Goal: Book appointment/travel/reservation

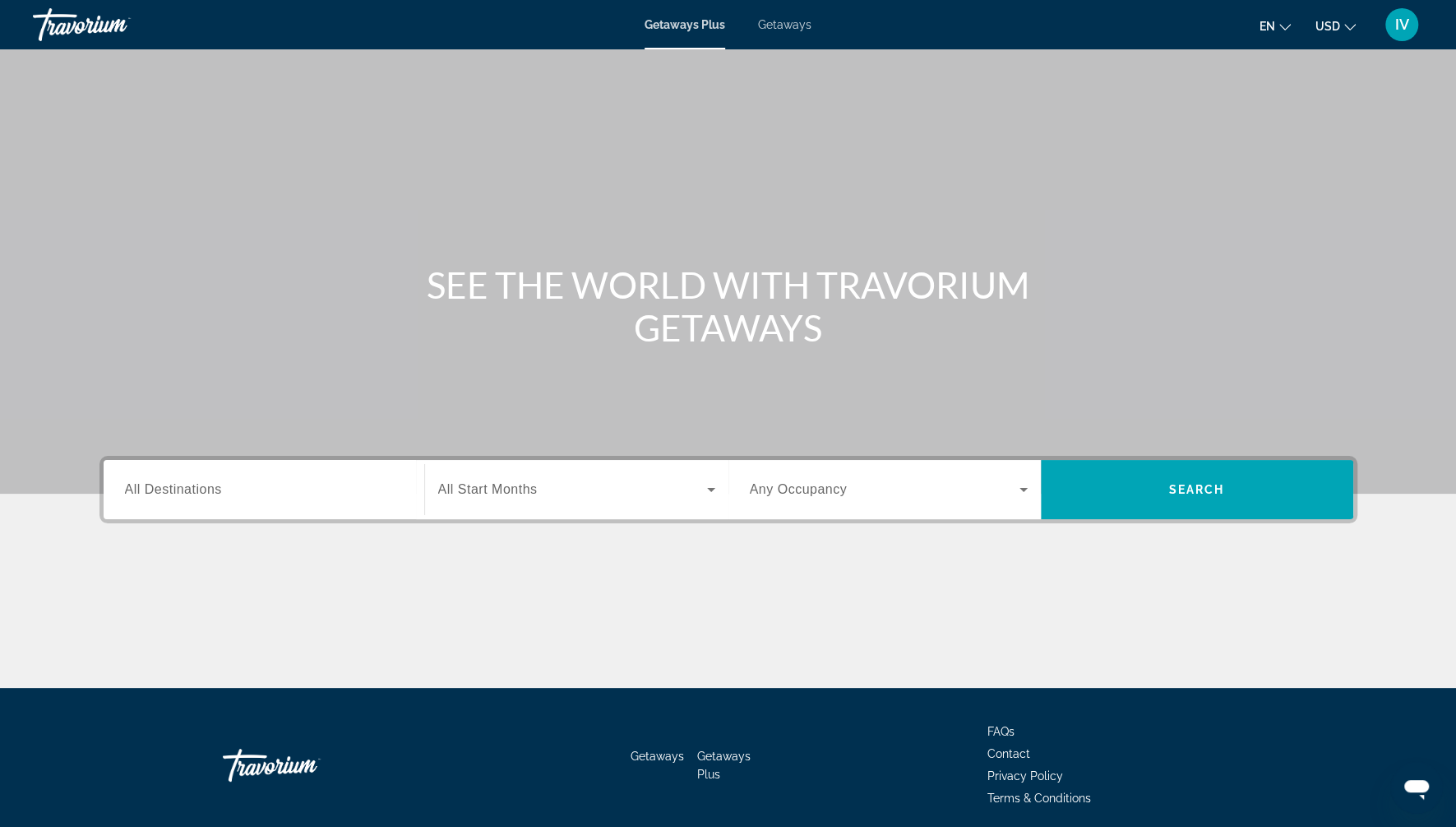
click at [788, 20] on span "Getaways" at bounding box center [785, 24] width 54 height 13
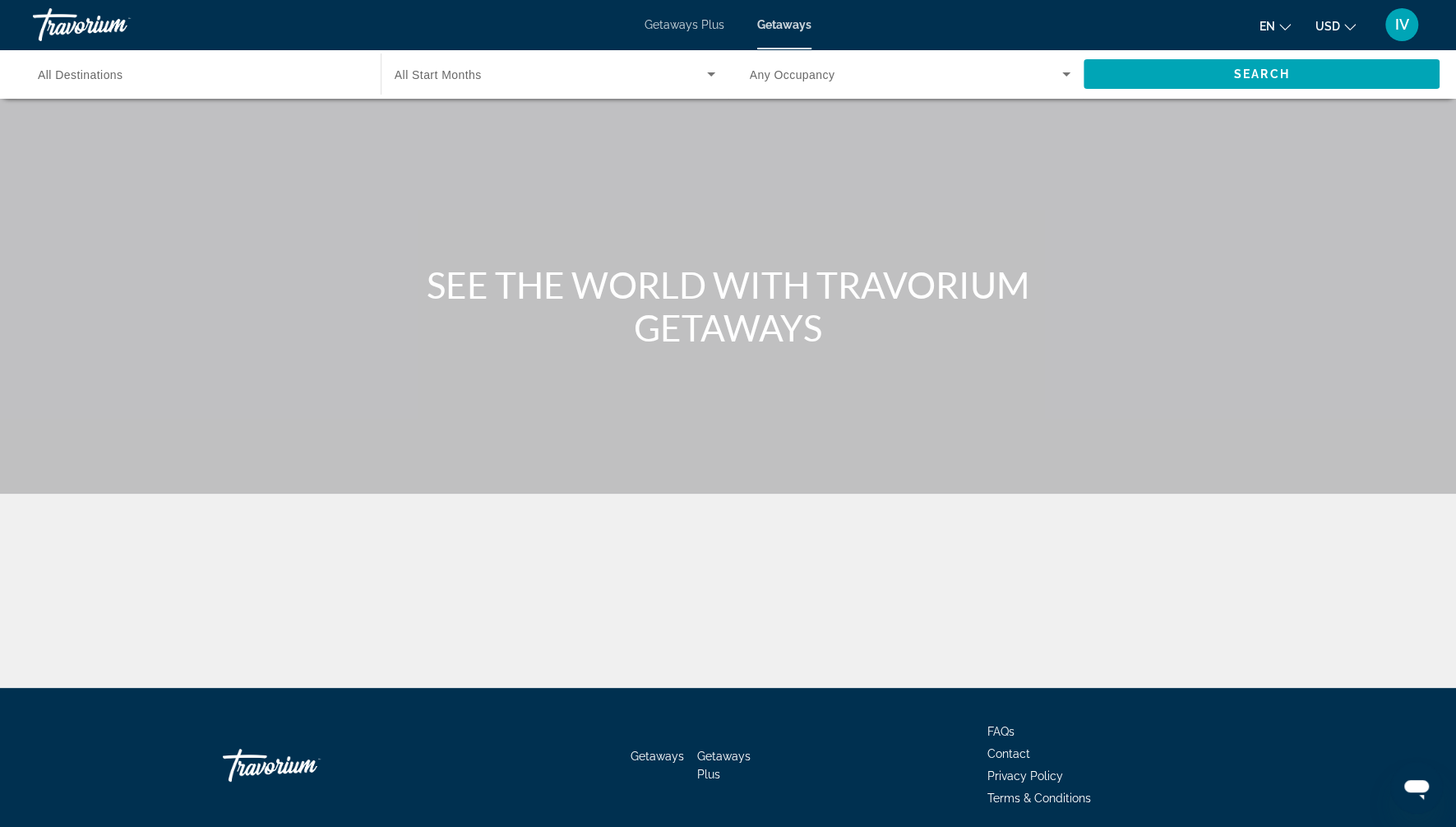
click at [99, 69] on span "All Destinations" at bounding box center [81, 75] width 85 height 13
click at [99, 69] on input "Destination All Destinations" at bounding box center [199, 75] width 321 height 20
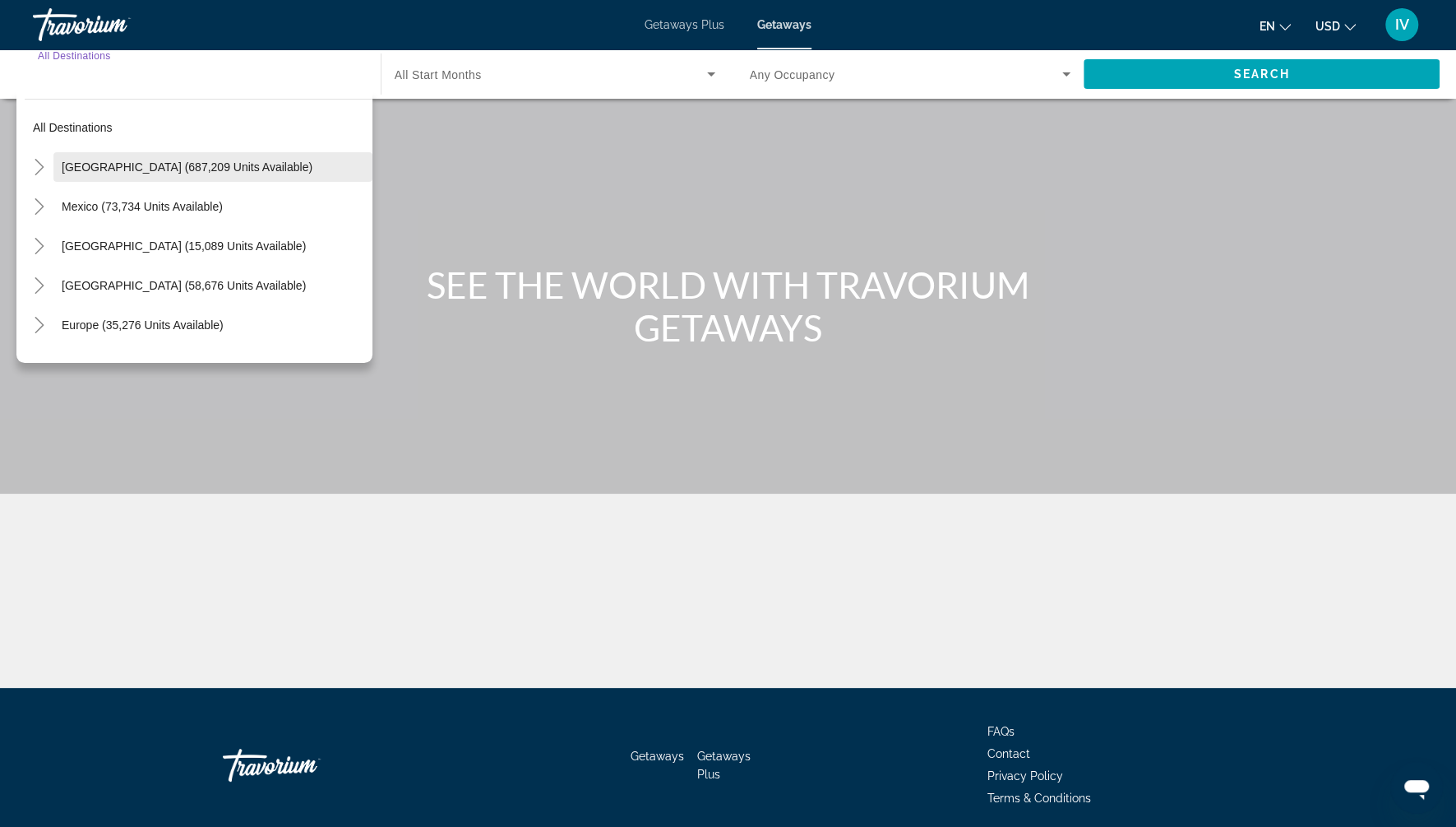
click at [143, 172] on span "[GEOGRAPHIC_DATA] (687,209 units available)" at bounding box center [187, 167] width 251 height 13
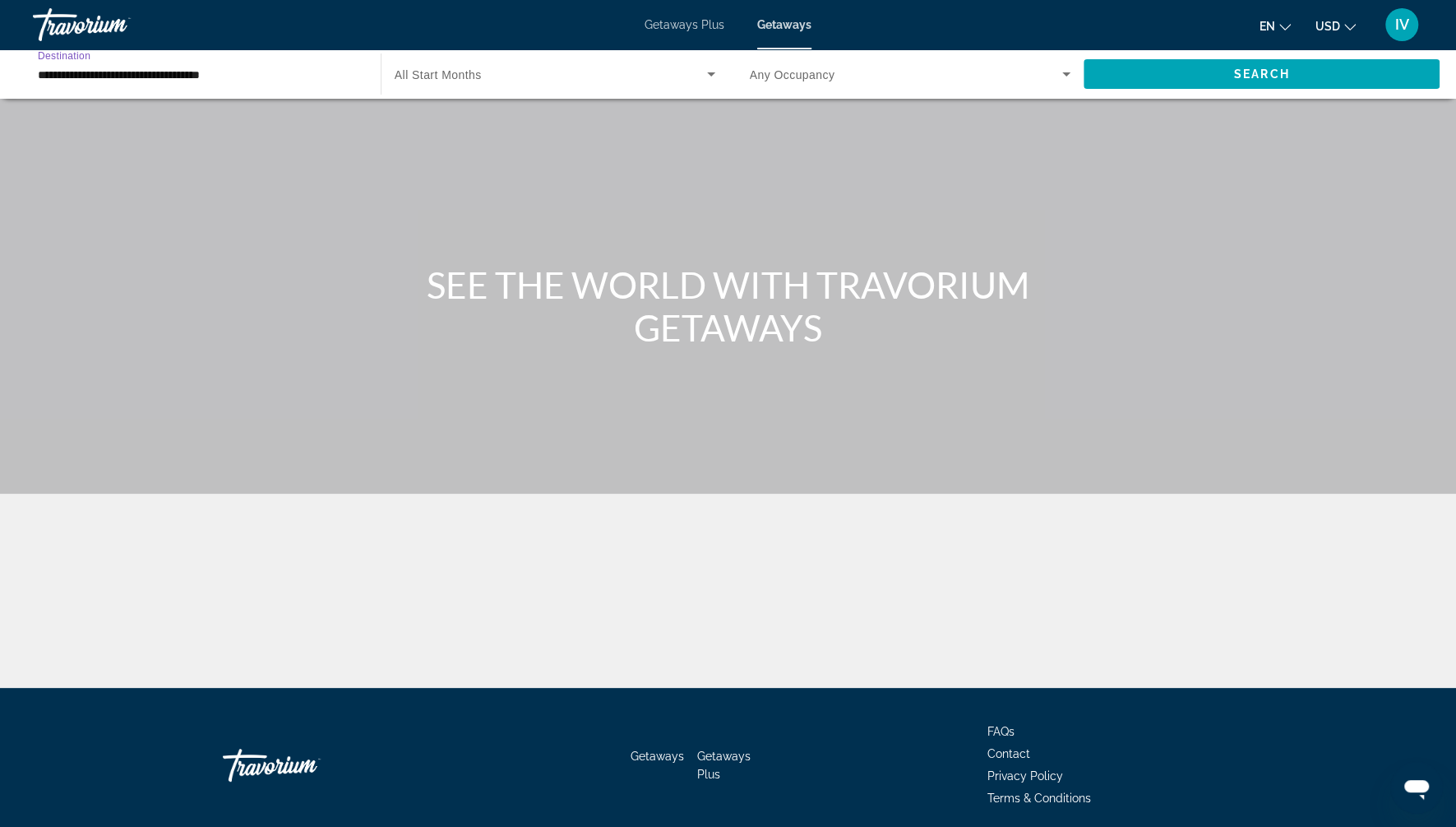
click at [89, 70] on input "**********" at bounding box center [199, 75] width 321 height 20
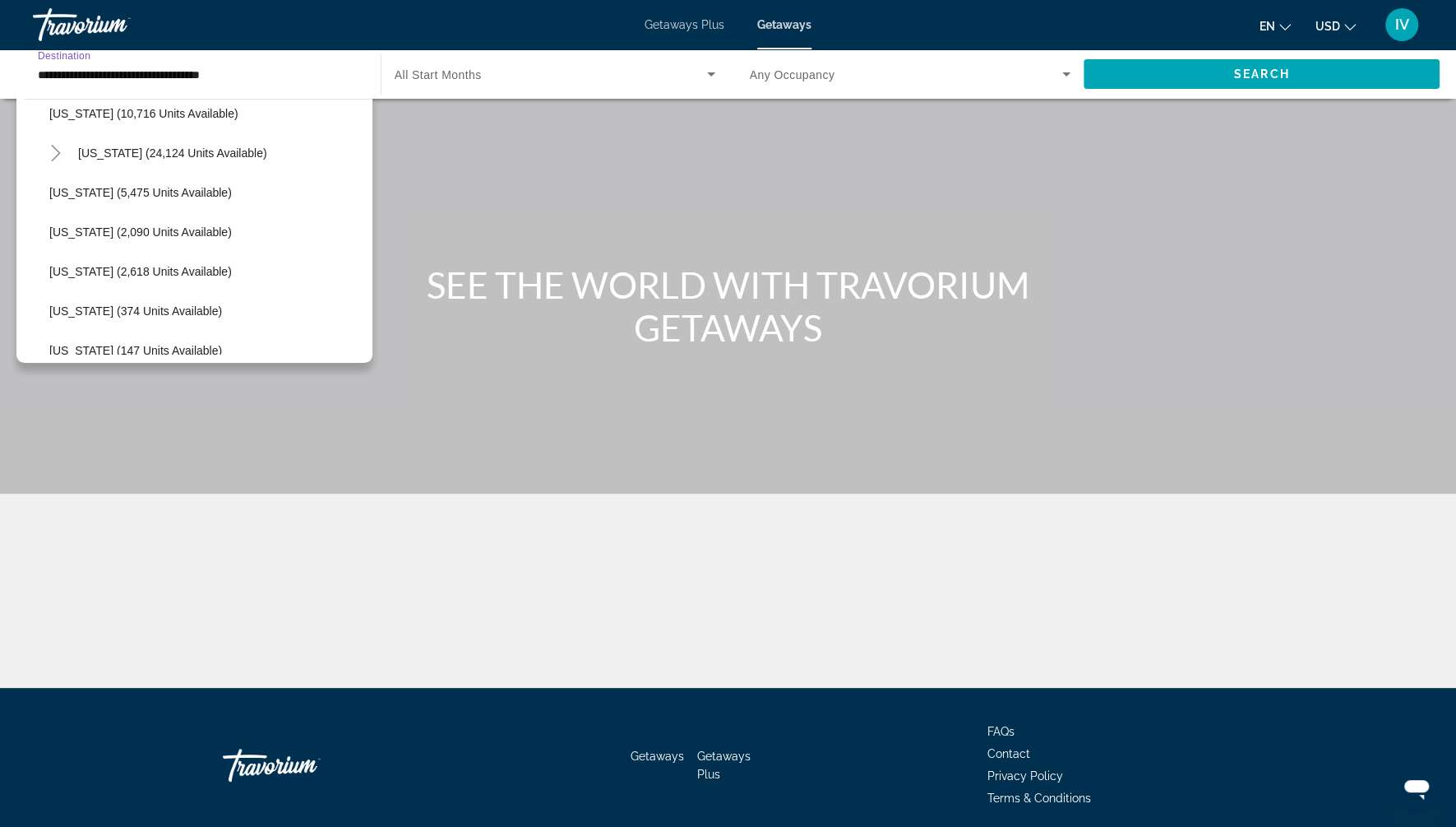
scroll to position [219, 0]
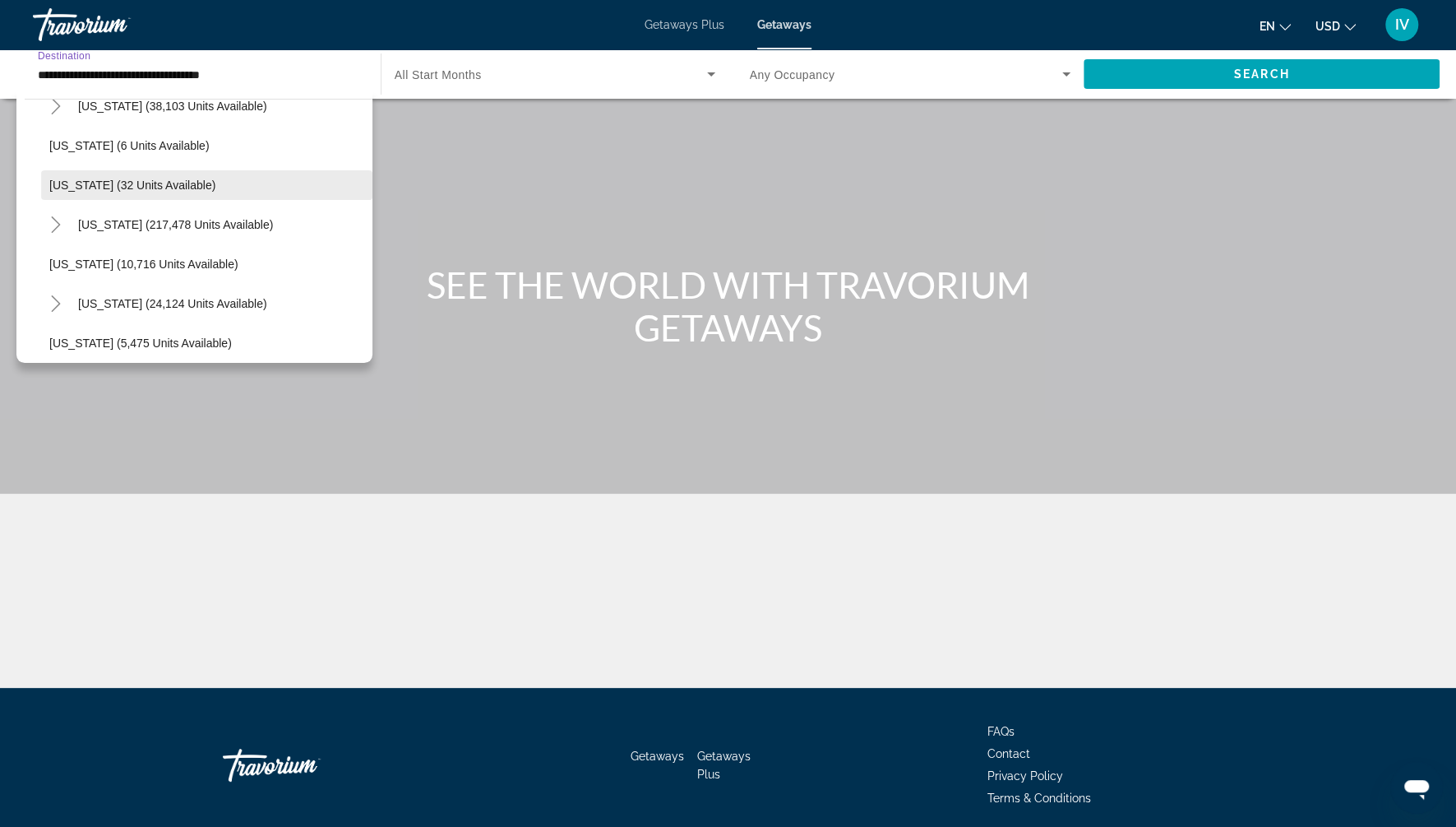
click at [113, 228] on span "[US_STATE] (217,478 units available)" at bounding box center [175, 224] width 194 height 13
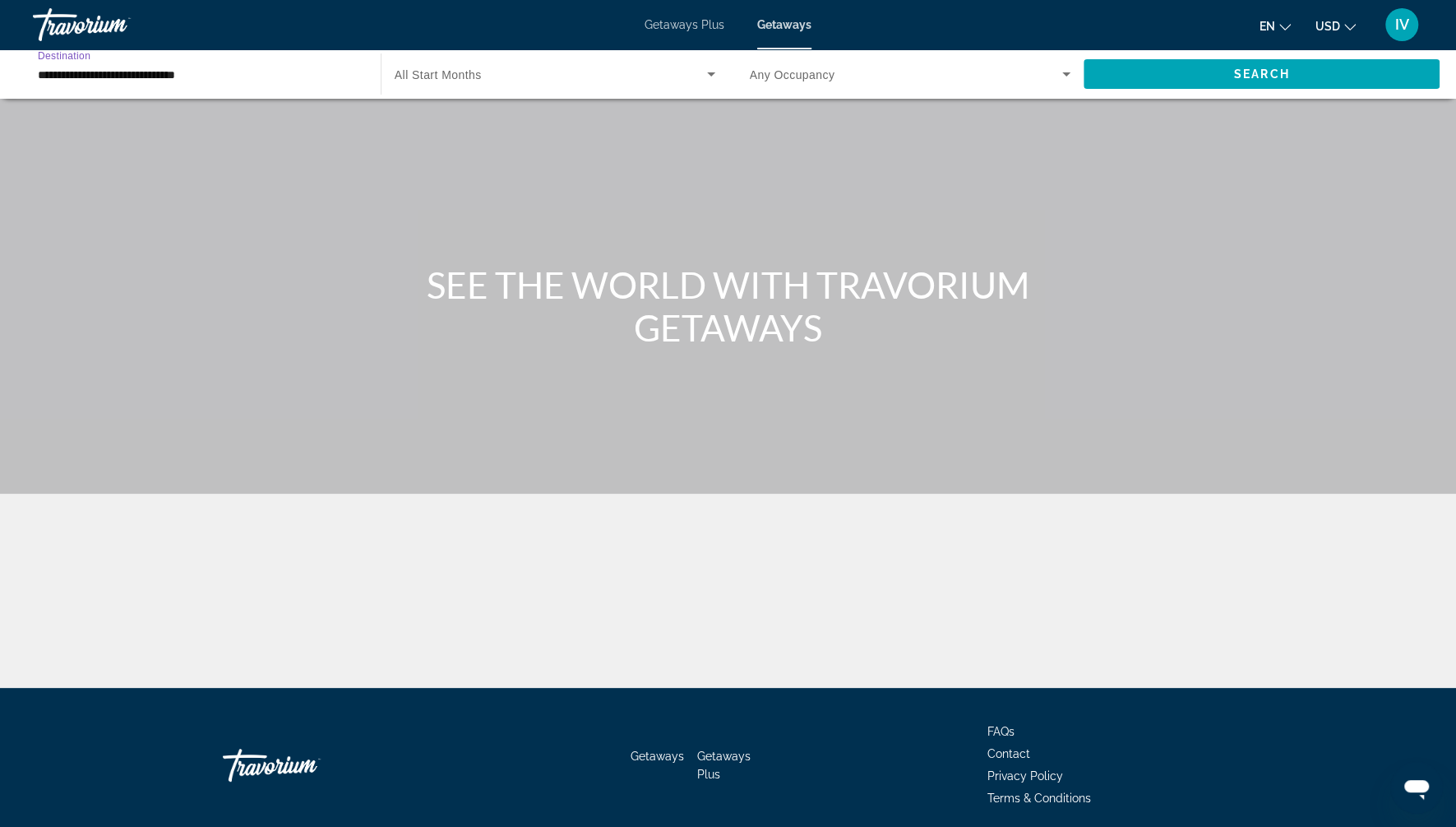
click at [99, 76] on input "**********" at bounding box center [199, 75] width 321 height 20
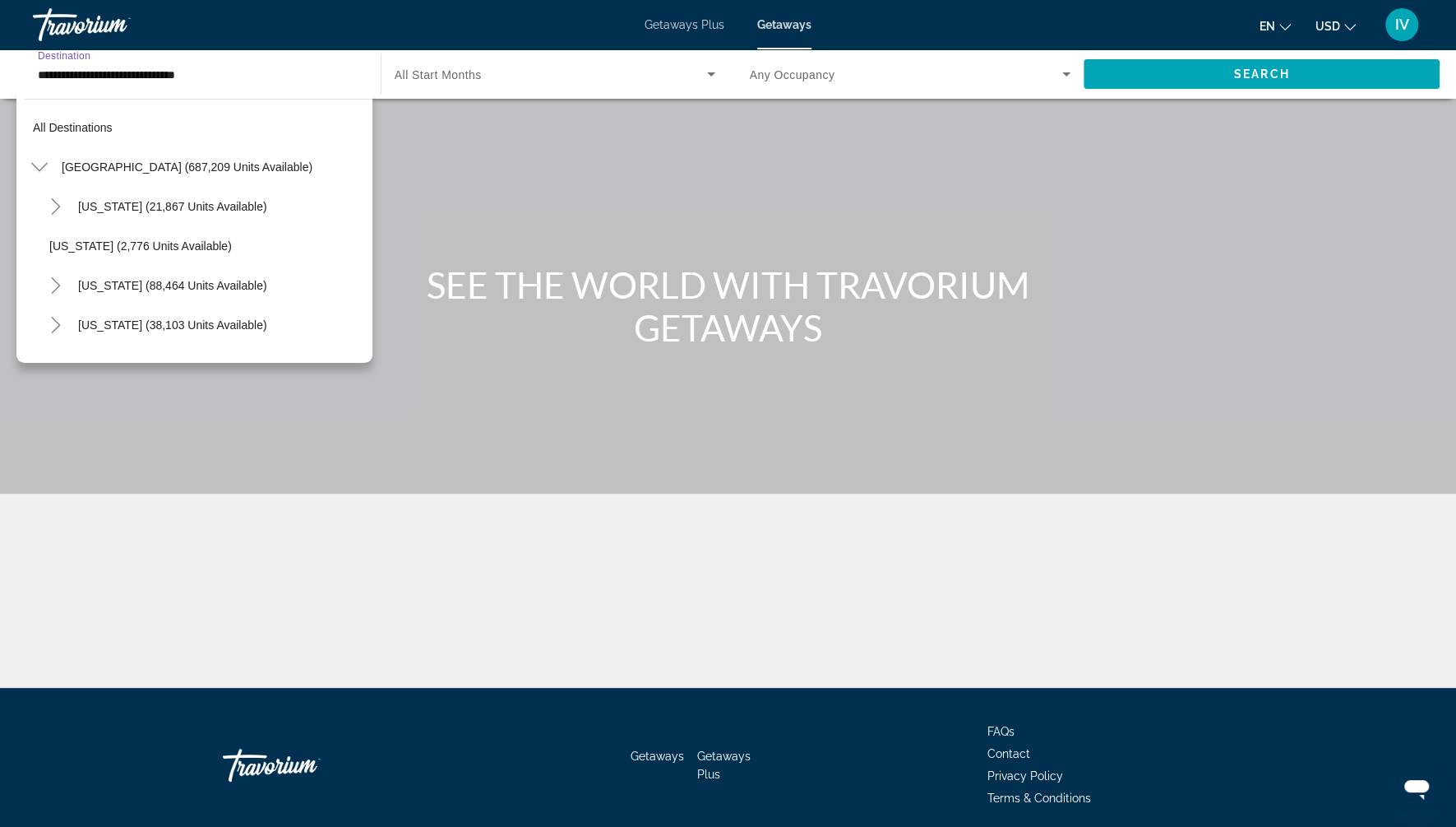
scroll to position [216, 0]
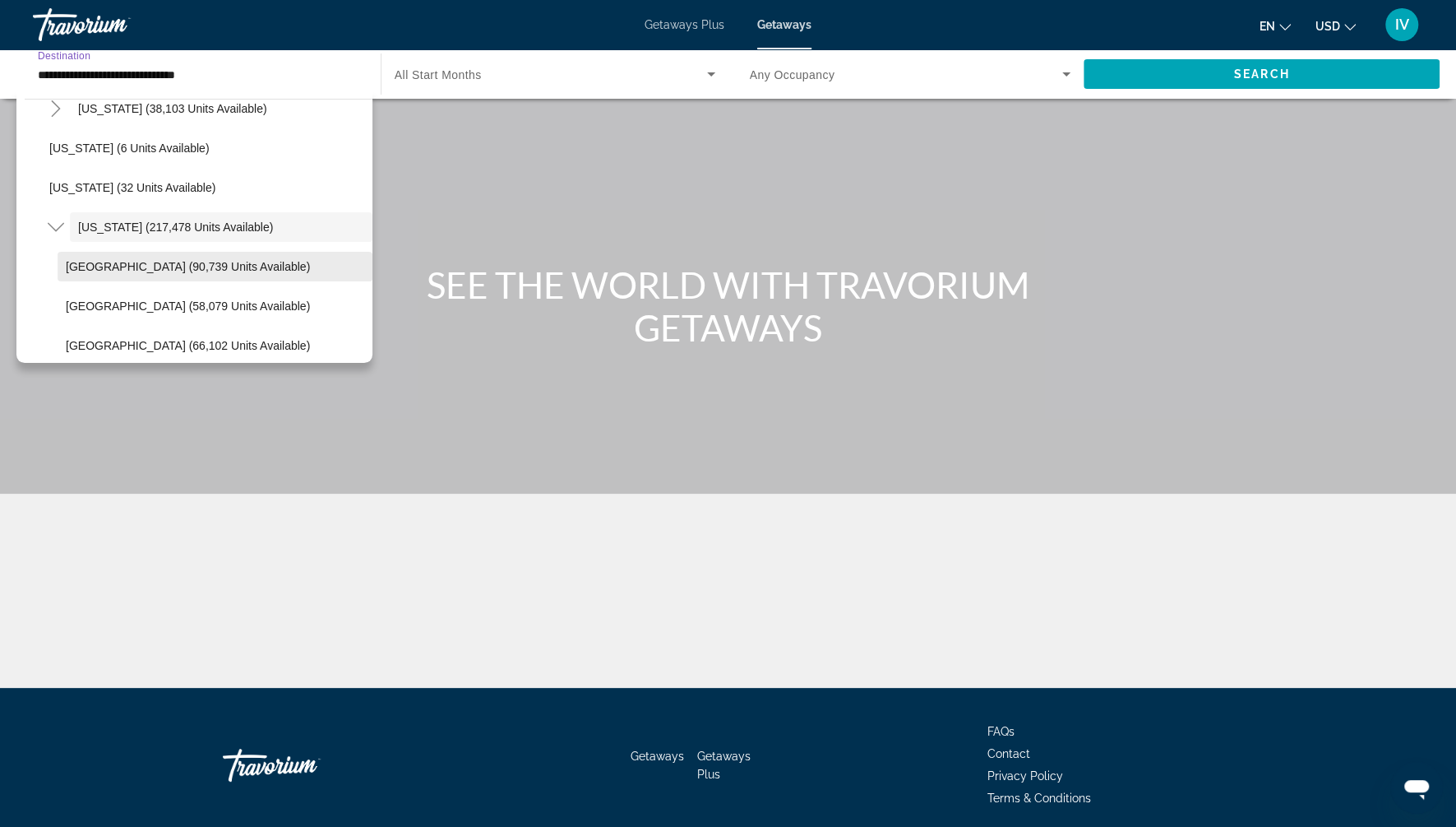
click at [216, 272] on span "Search widget" at bounding box center [214, 266] width 315 height 39
type input "**********"
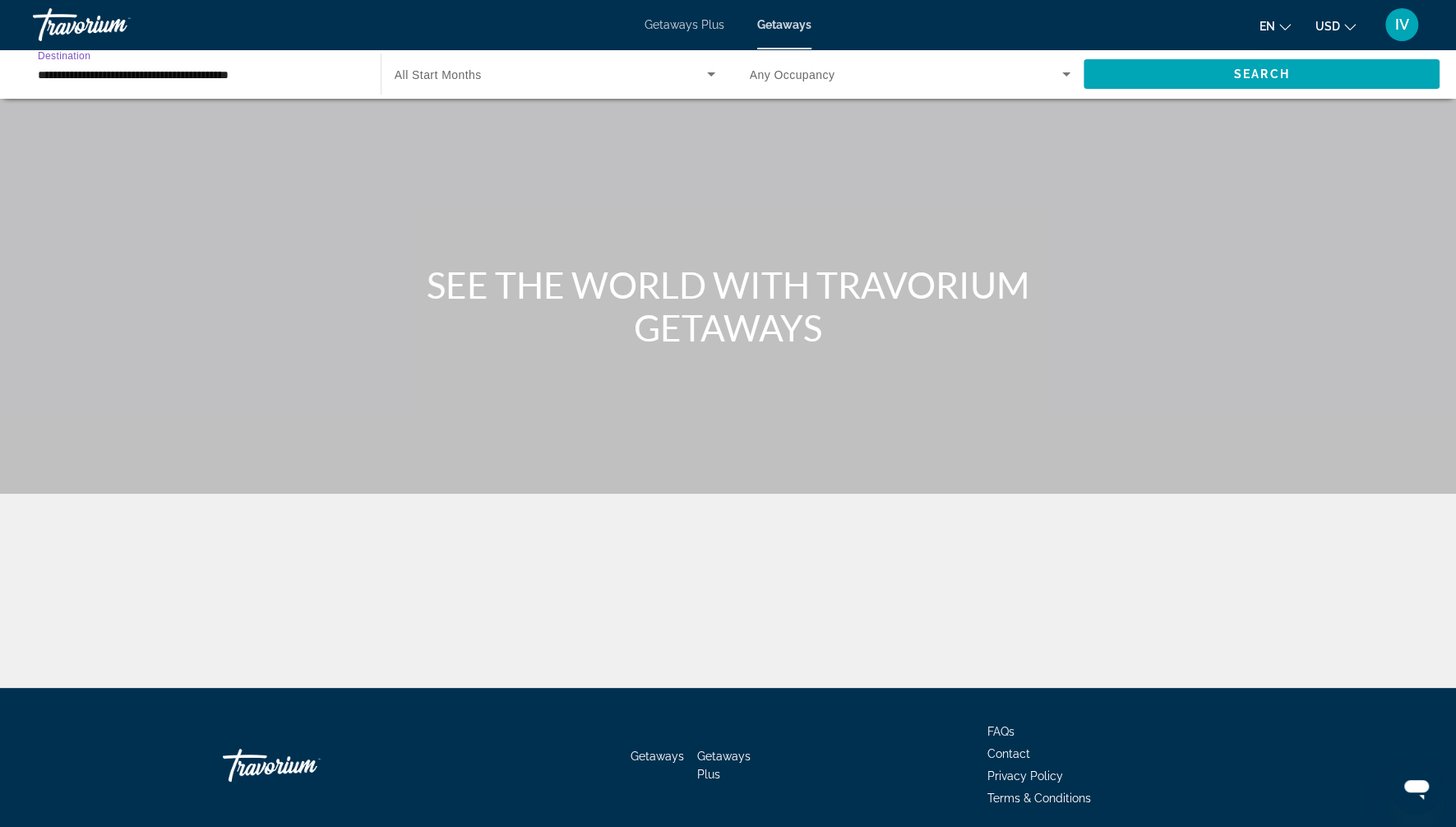
click at [488, 84] on div "Search widget" at bounding box center [555, 74] width 320 height 46
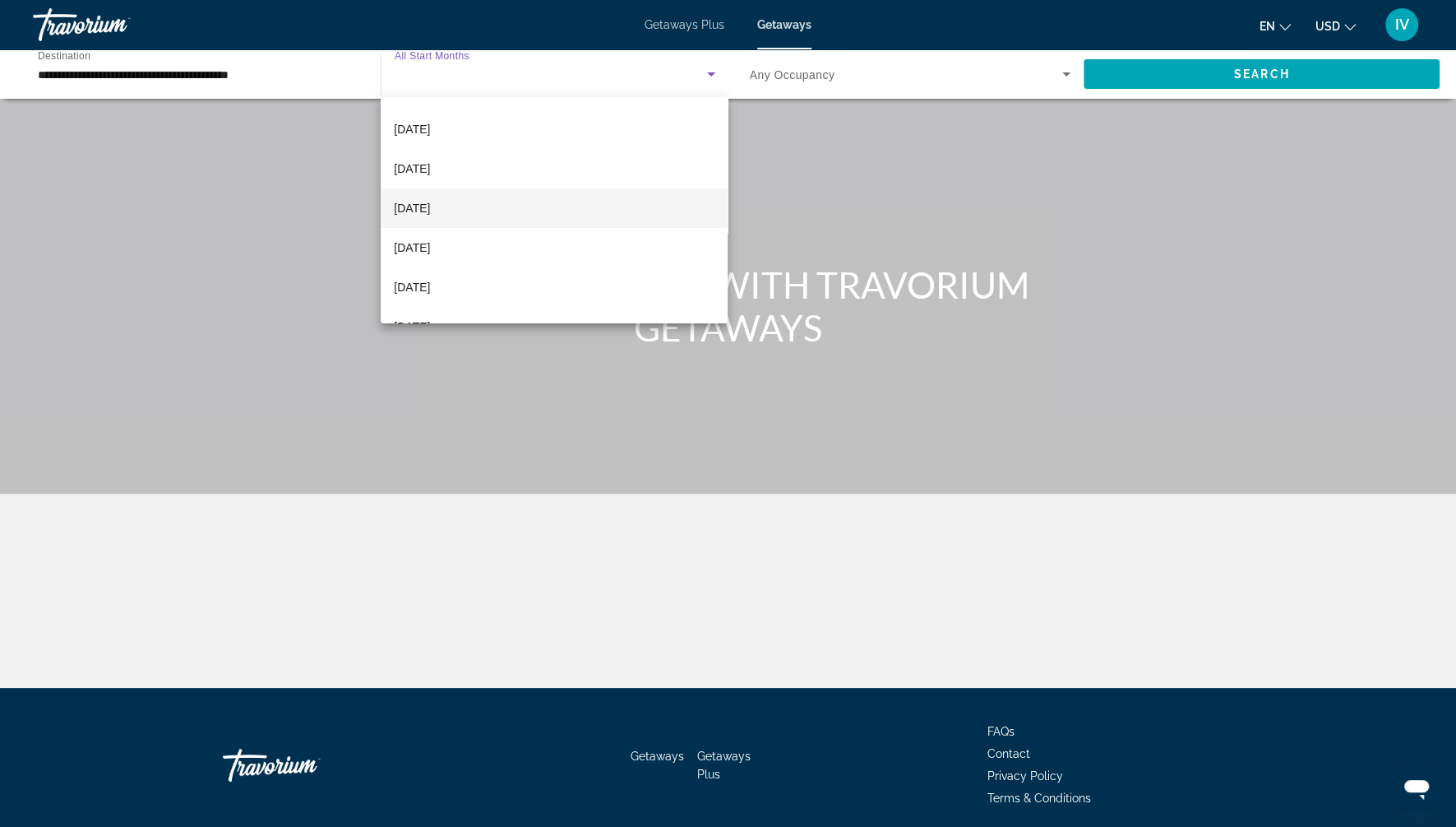
scroll to position [94, 0]
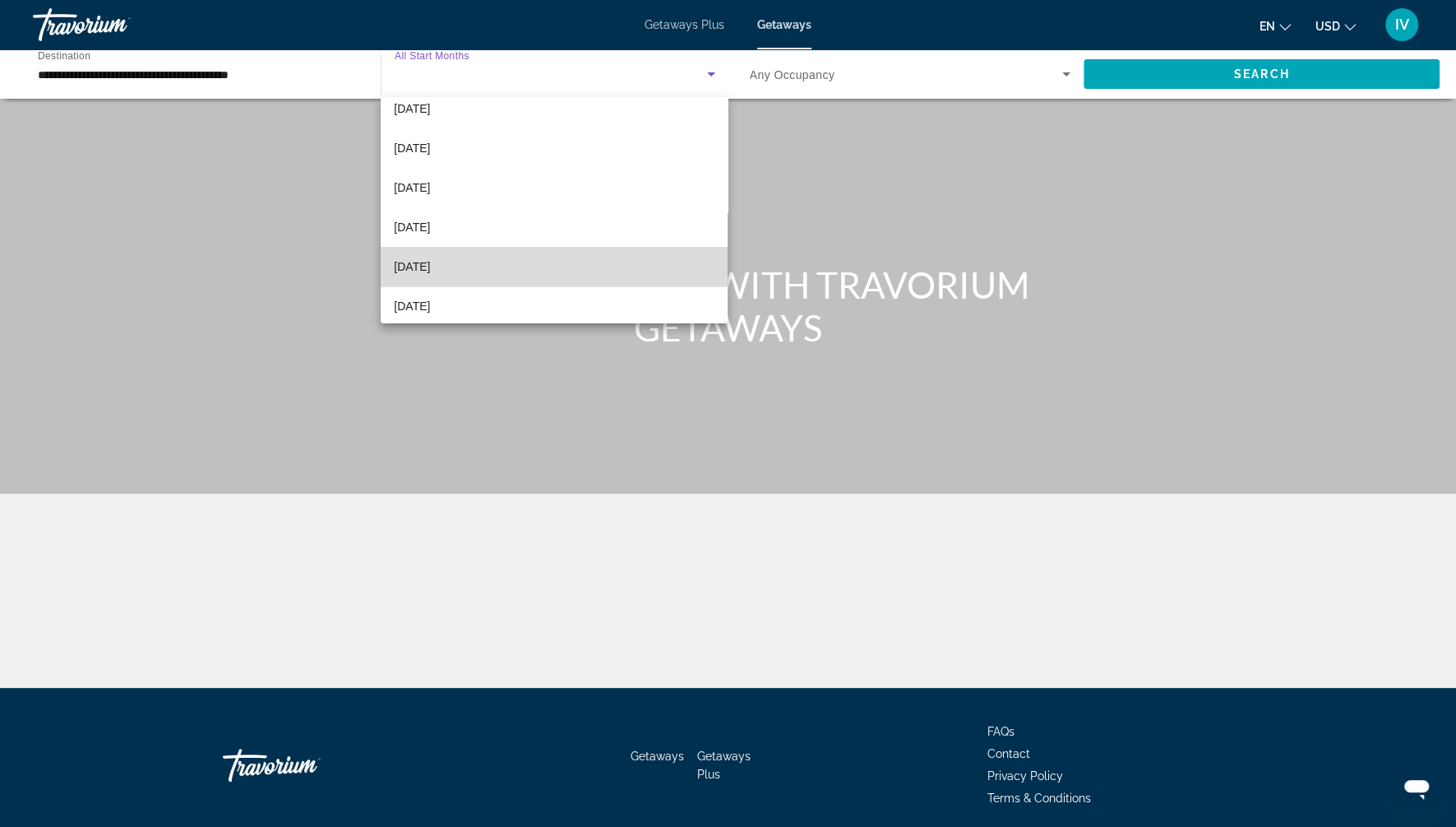
drag, startPoint x: 481, startPoint y: 279, endPoint x: 501, endPoint y: 275, distance: 20.4
click at [482, 279] on mat-option "[DATE]" at bounding box center [554, 266] width 347 height 39
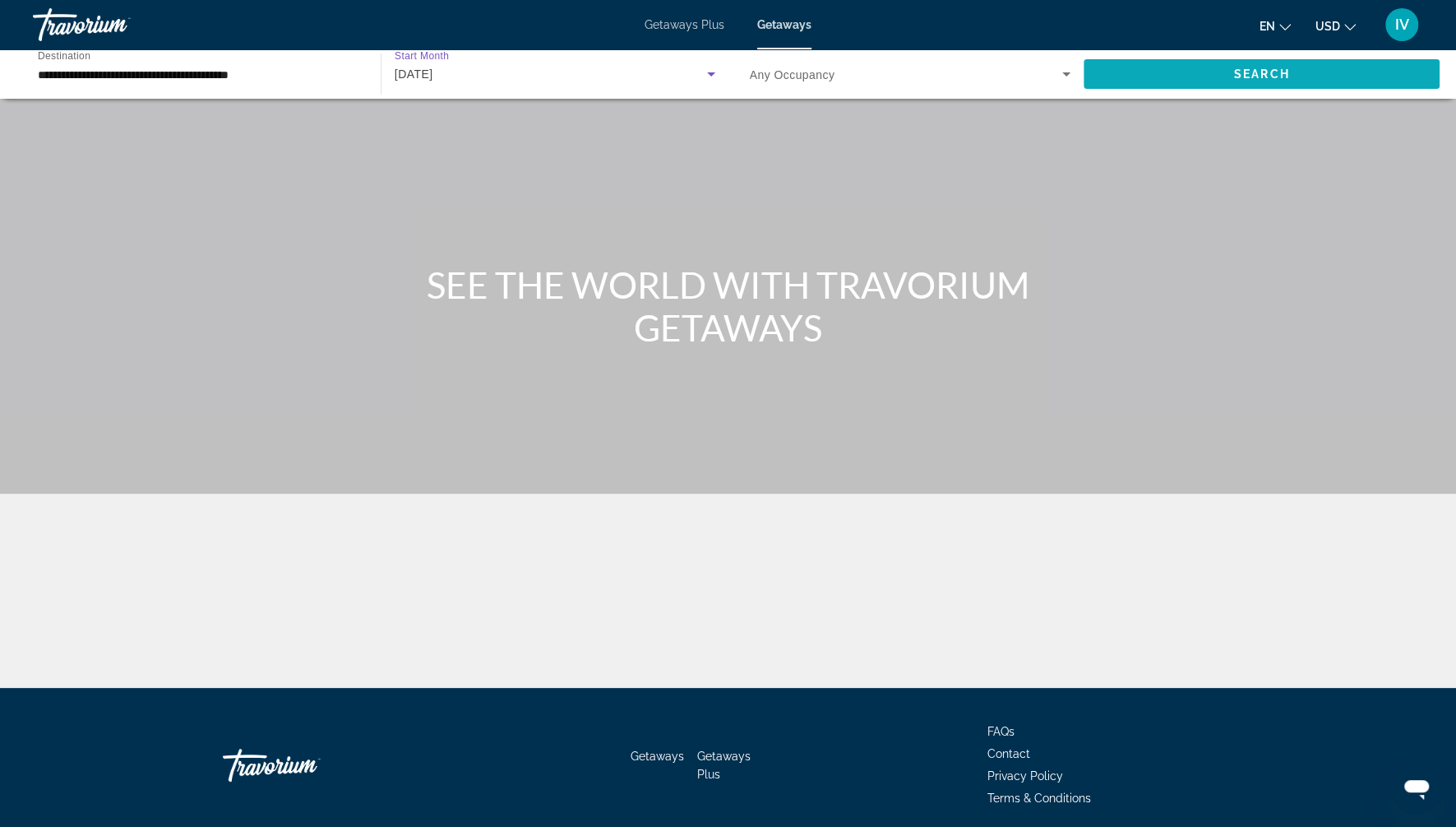
click at [1173, 85] on span "Search widget" at bounding box center [1262, 73] width 356 height 39
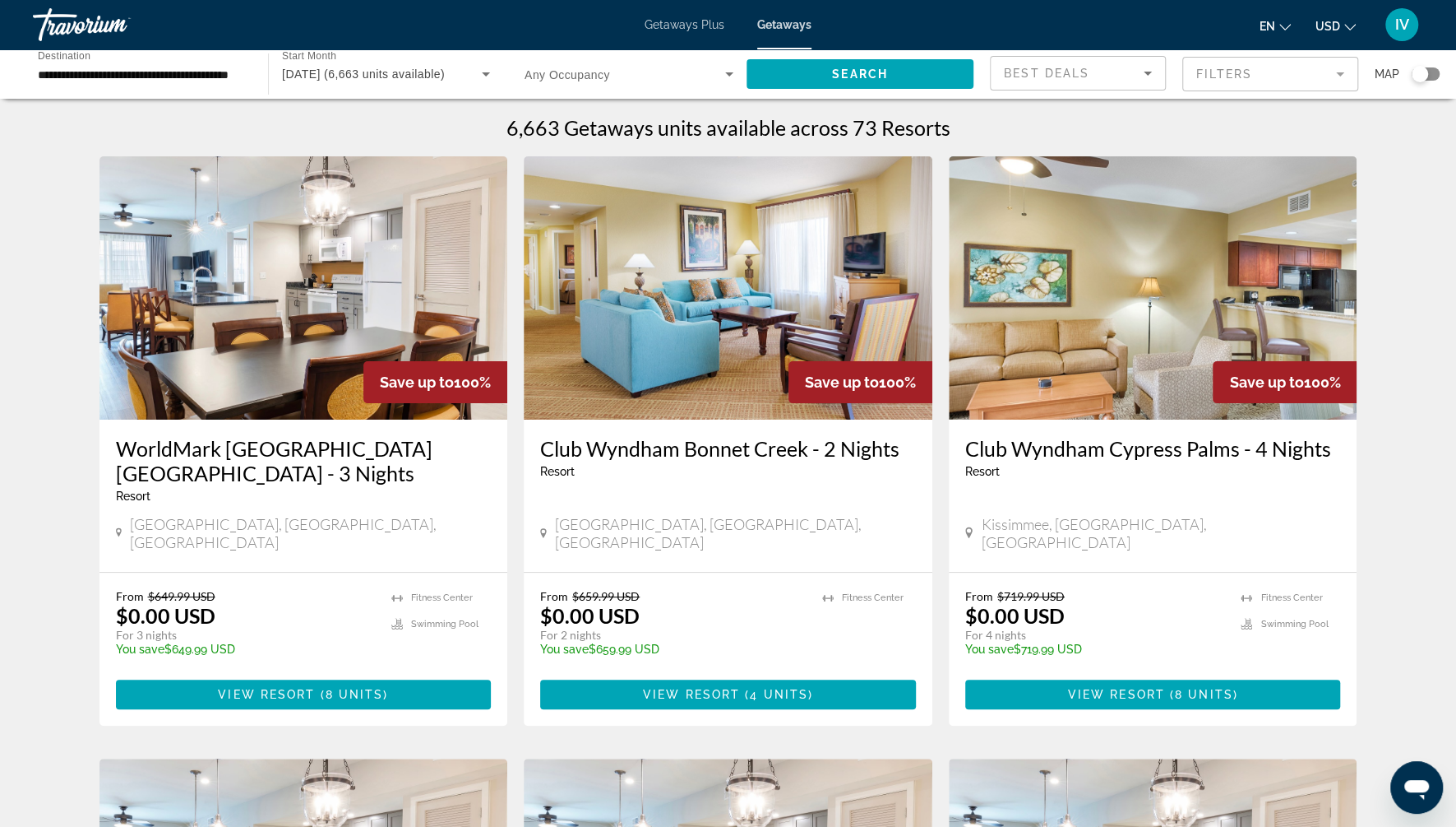
click at [1314, 74] on mat-form-field "Filters" at bounding box center [1270, 74] width 176 height 35
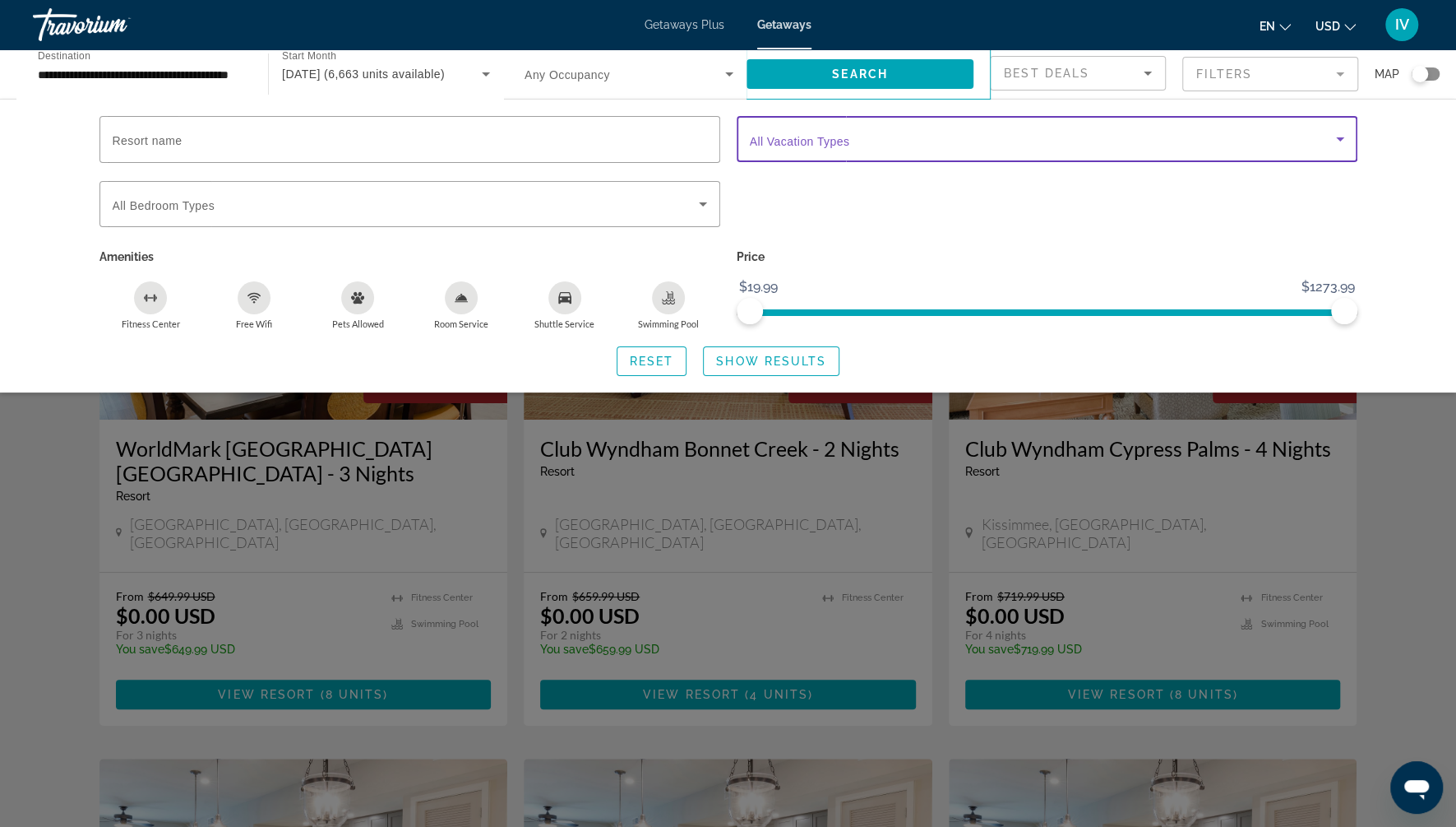
click at [876, 148] on span "Search widget" at bounding box center [1043, 139] width 586 height 20
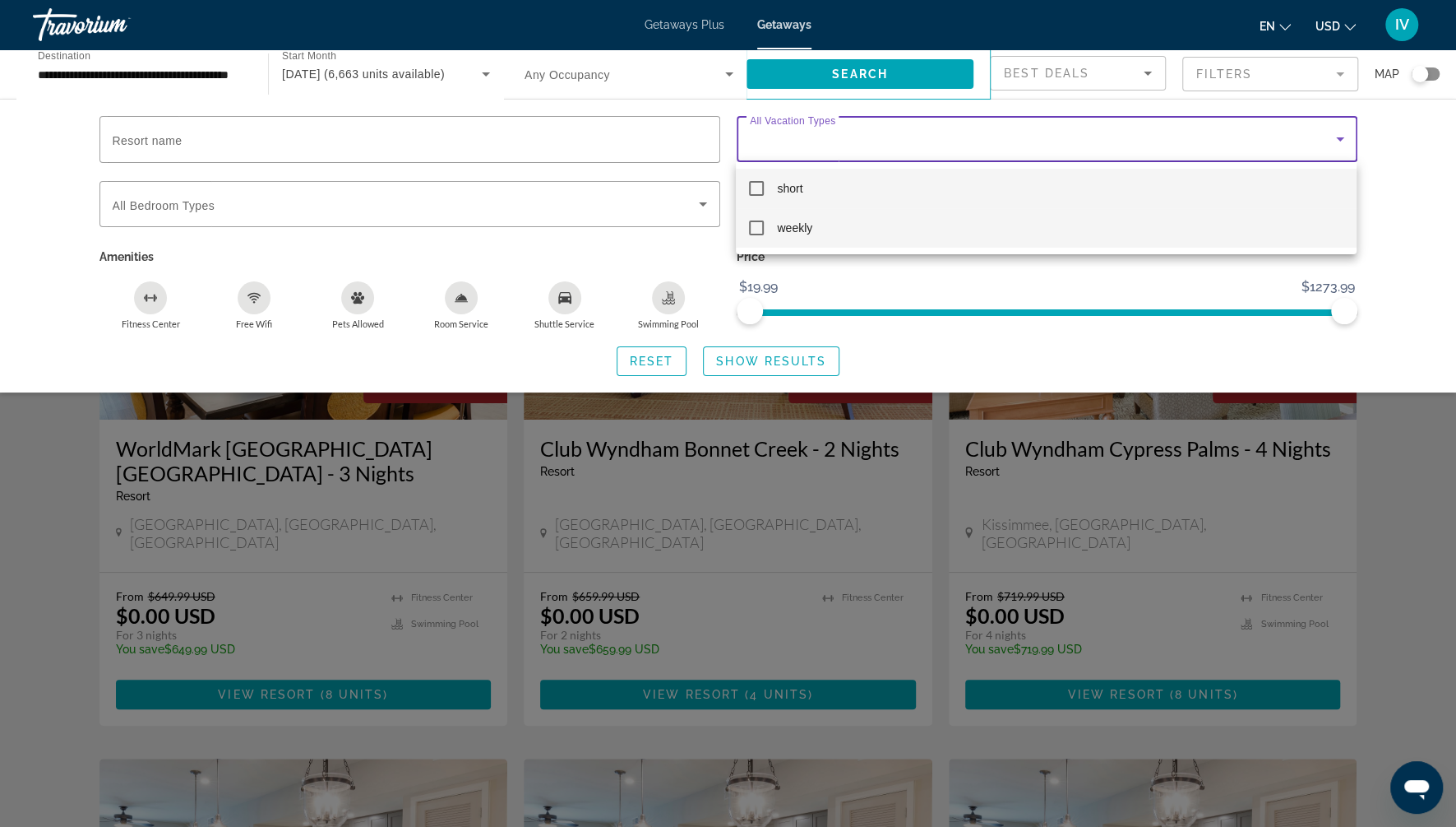
click at [757, 229] on mat-pseudo-checkbox at bounding box center [756, 228] width 15 height 15
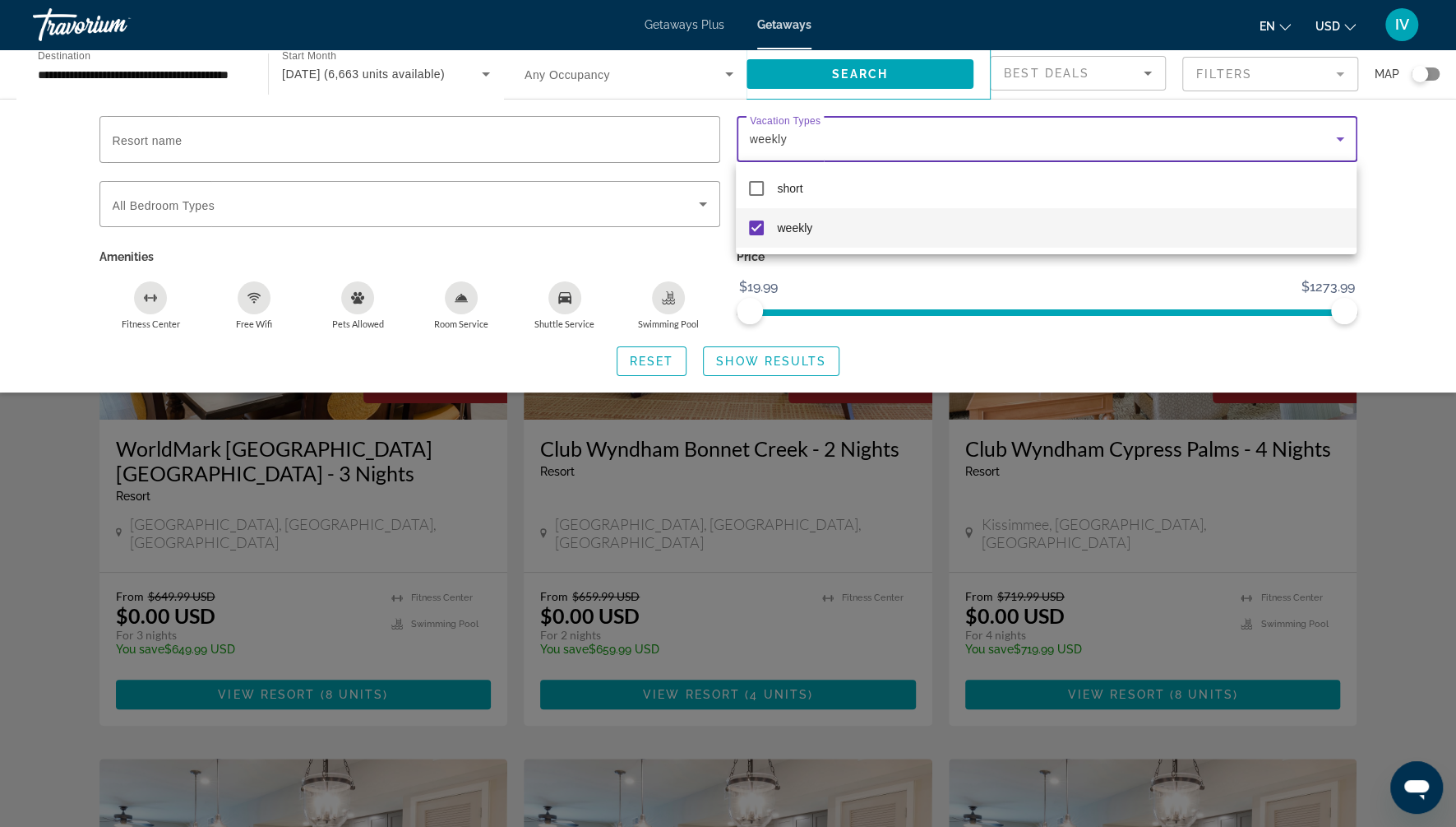
click at [800, 363] on div at bounding box center [728, 414] width 1456 height 827
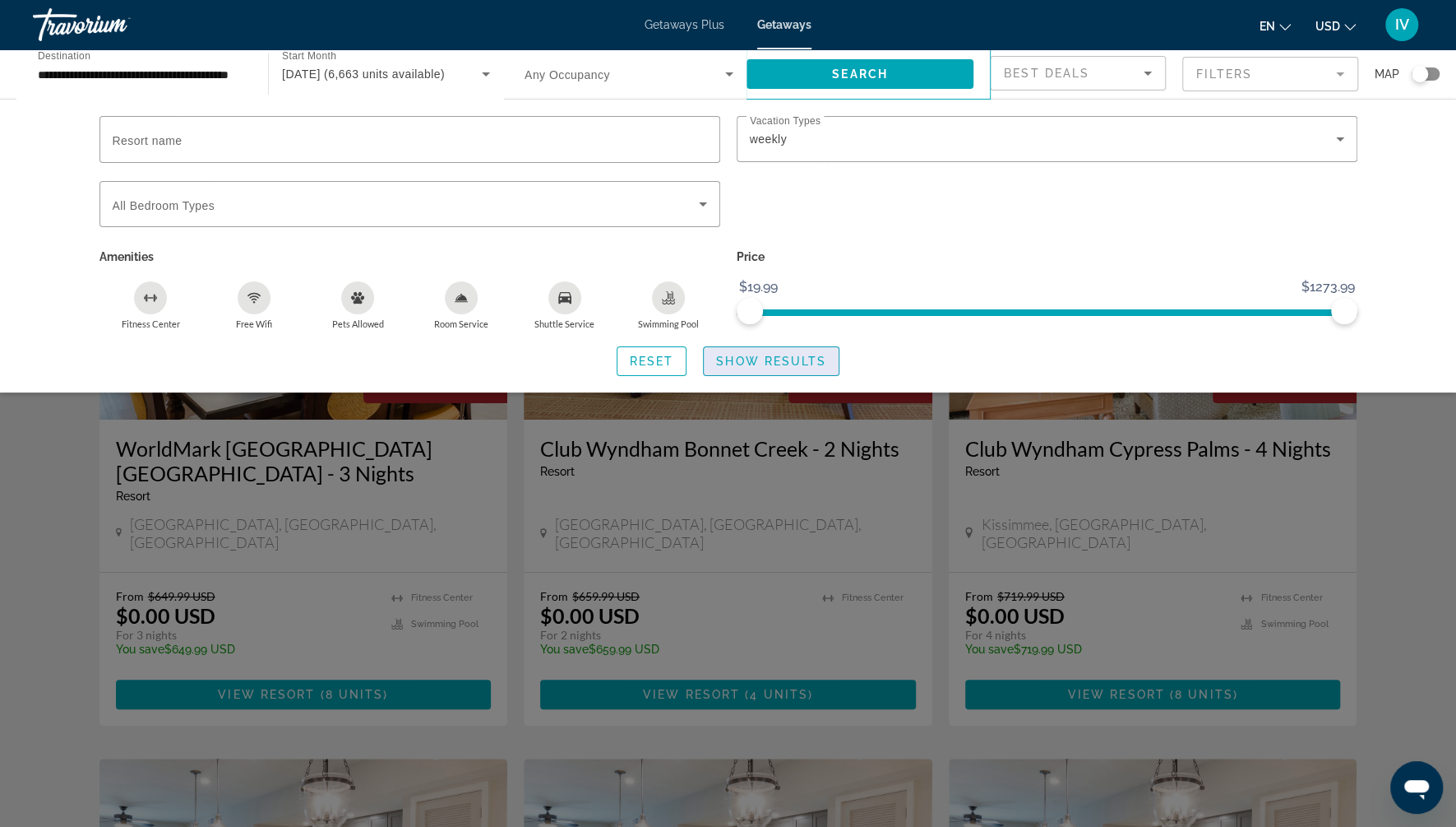
click at [806, 362] on span "Show Results" at bounding box center [771, 361] width 110 height 13
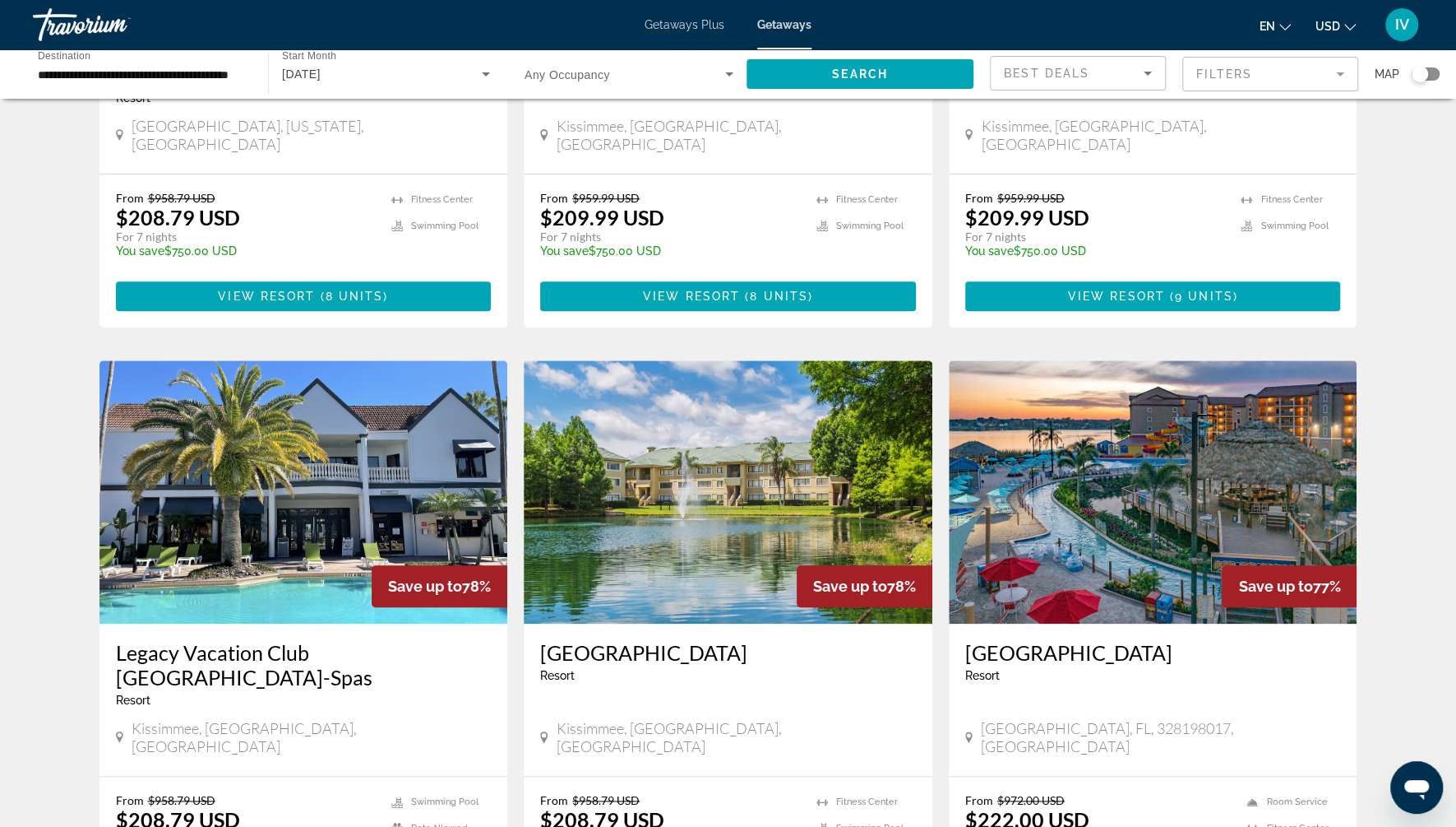
scroll to position [1077, 0]
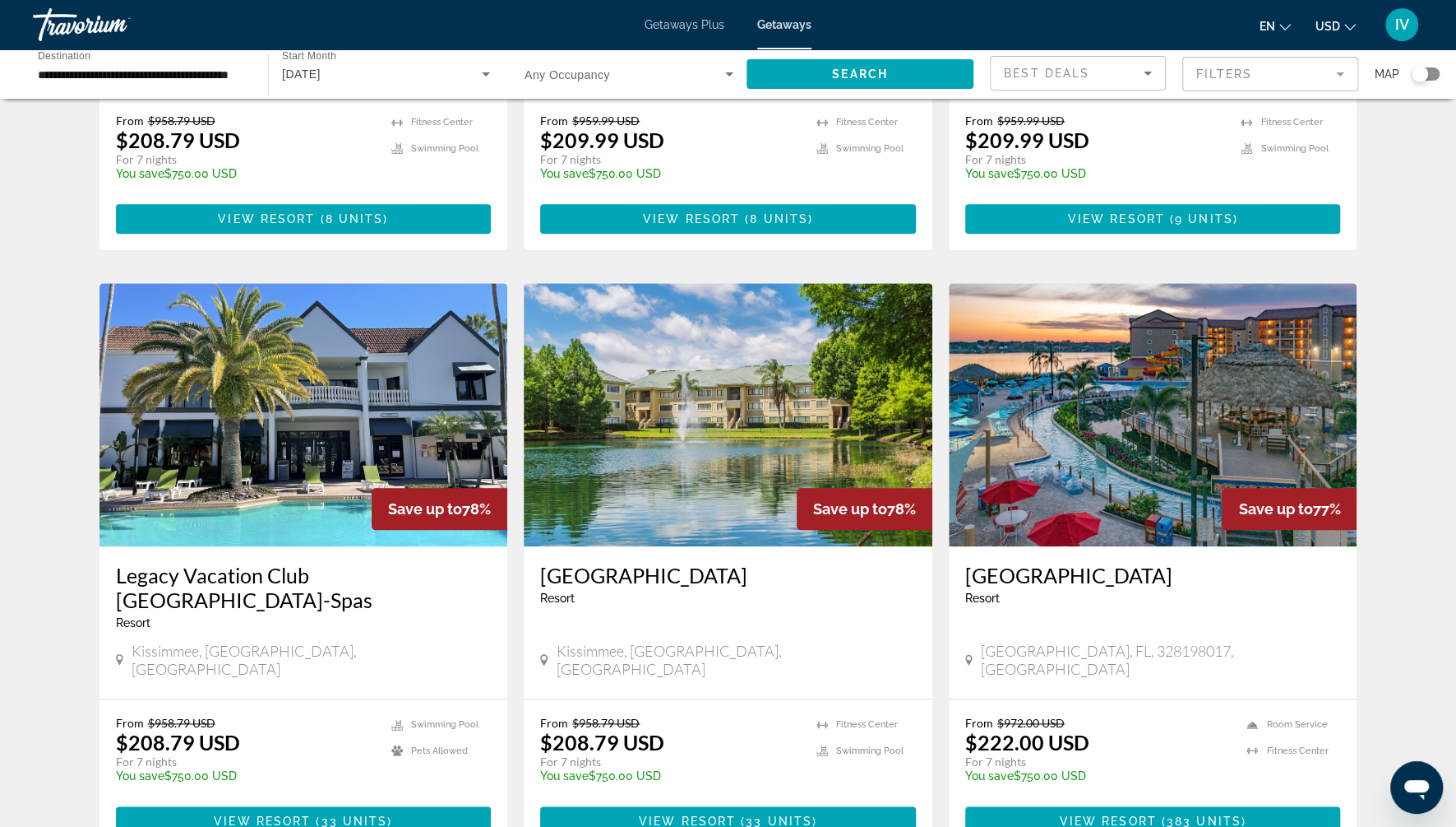
click at [1045, 409] on img "Main content" at bounding box center [1153, 414] width 409 height 263
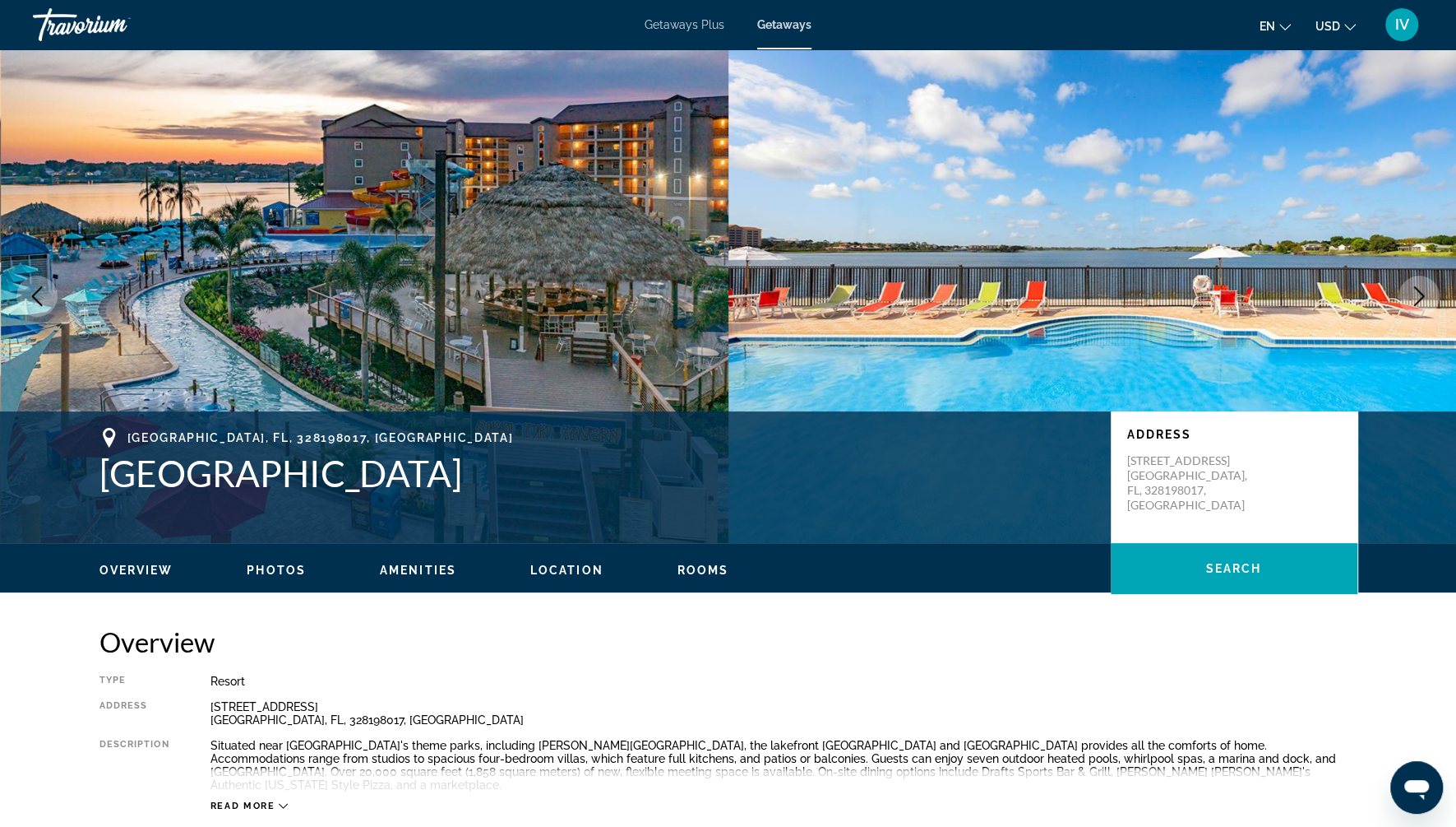
click at [1407, 301] on button "Next image" at bounding box center [1419, 295] width 41 height 41
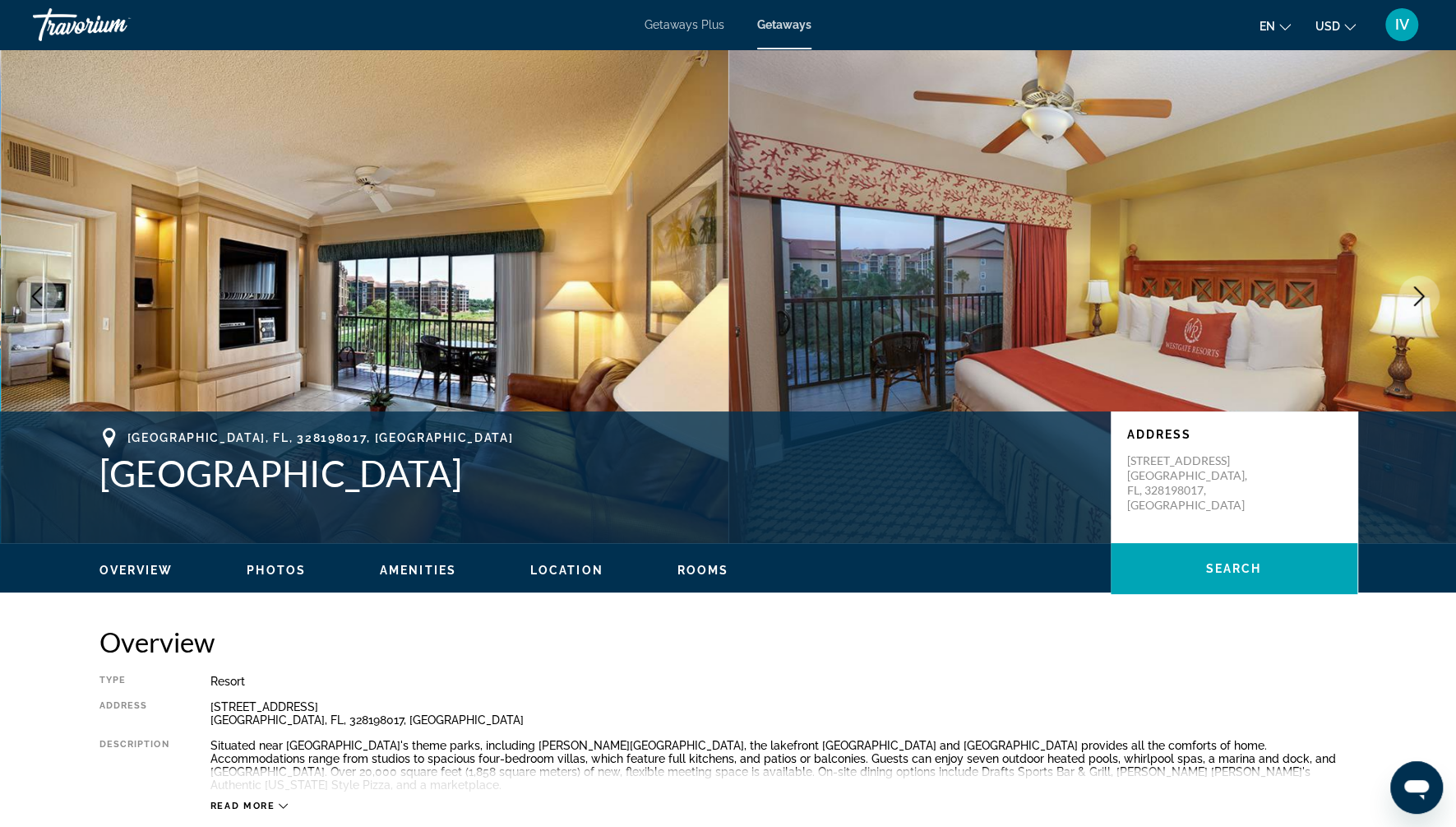
click at [1407, 301] on button "Next image" at bounding box center [1419, 295] width 41 height 41
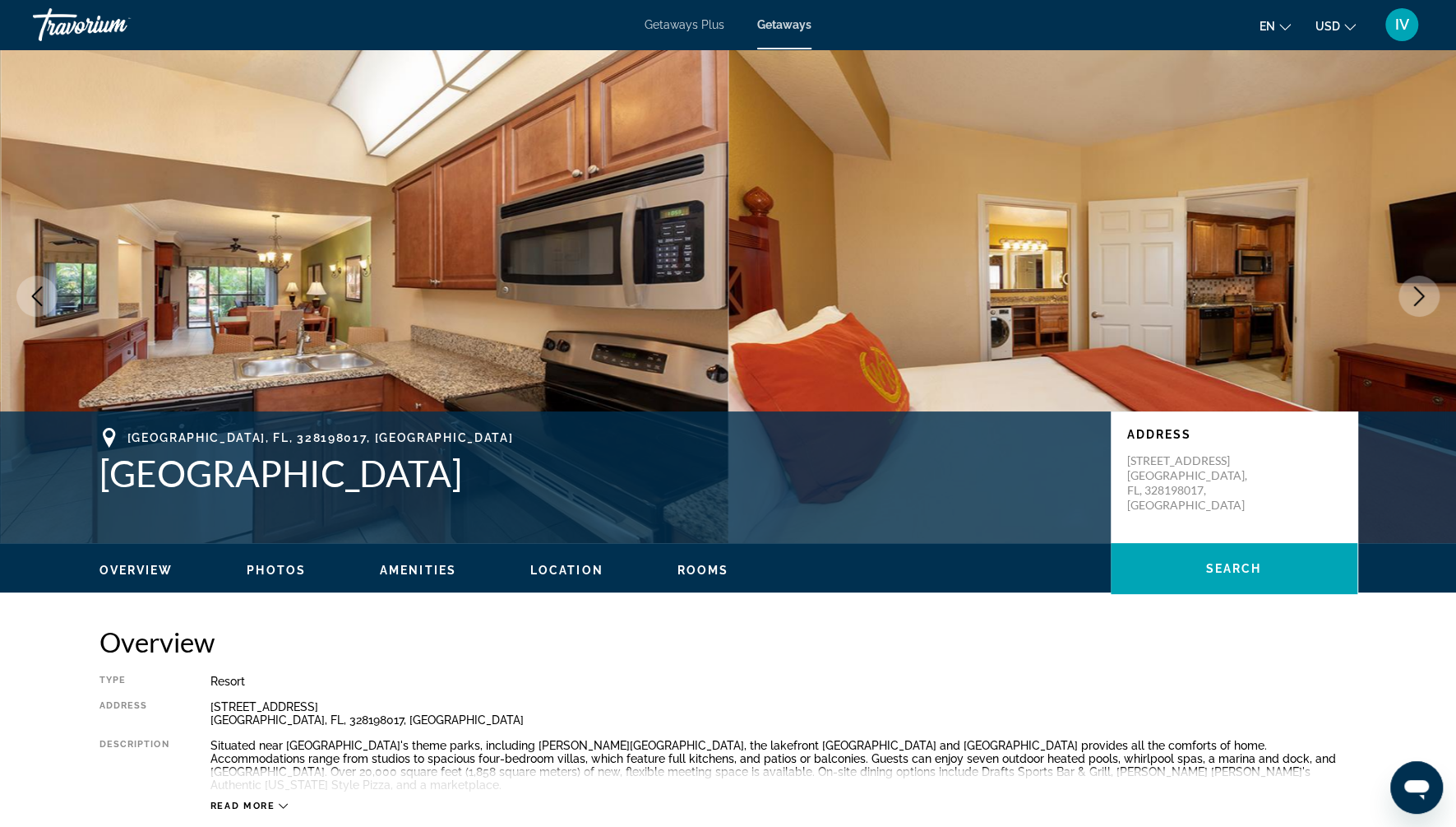
click at [1407, 301] on button "Next image" at bounding box center [1419, 295] width 41 height 41
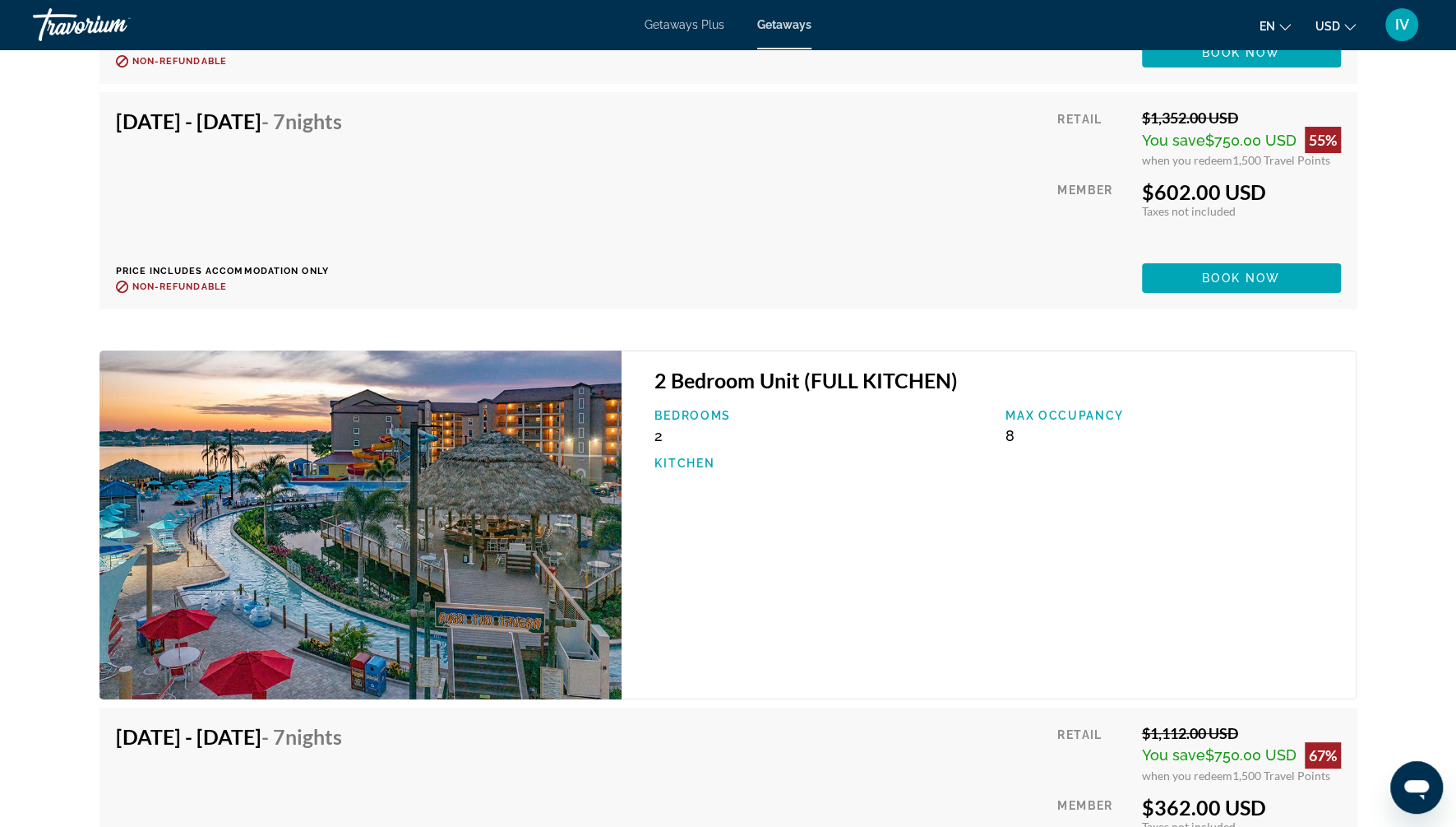
scroll to position [8724, 0]
click at [405, 513] on img "Main content" at bounding box center [361, 523] width 523 height 348
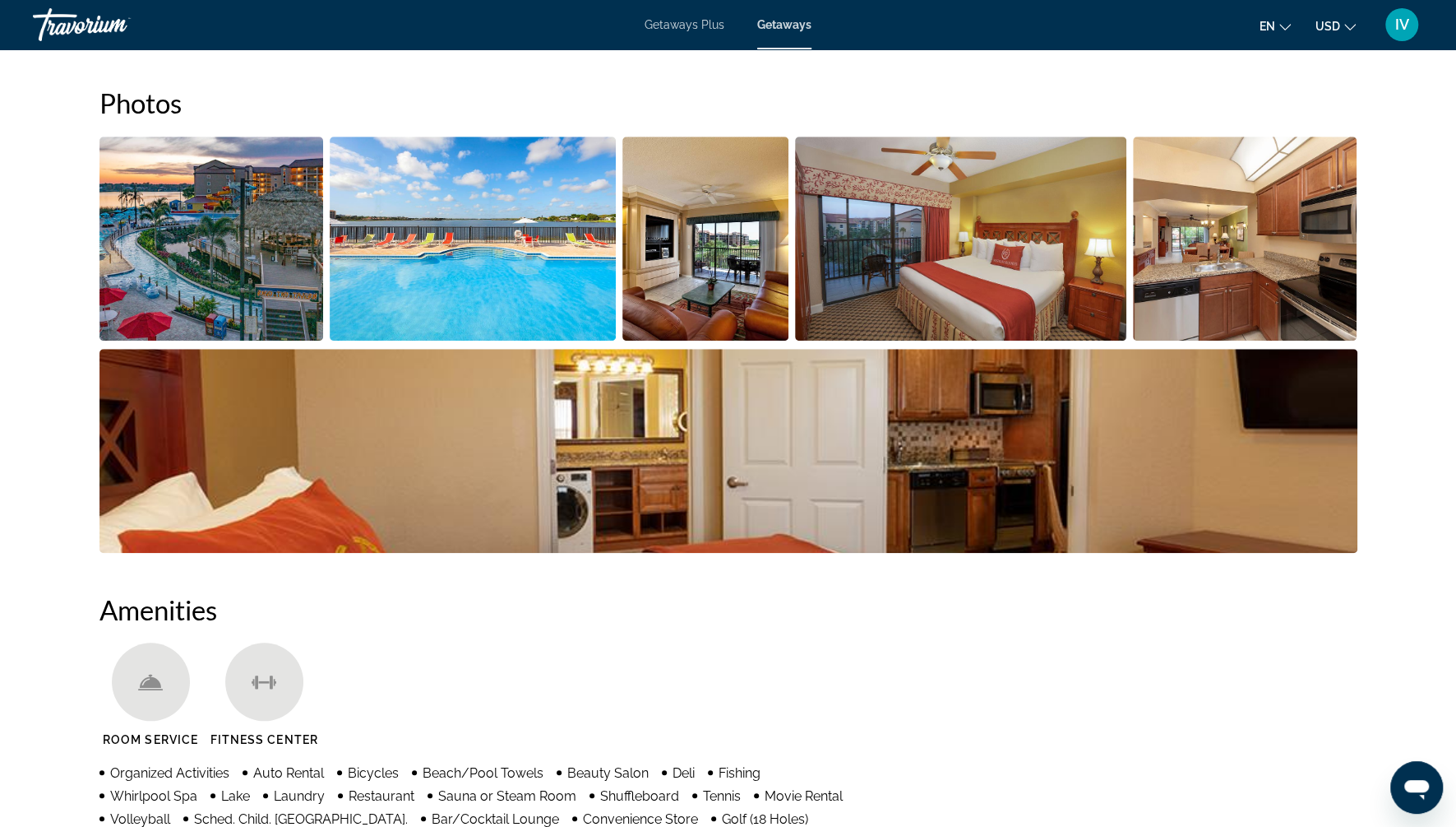
scroll to position [0, 0]
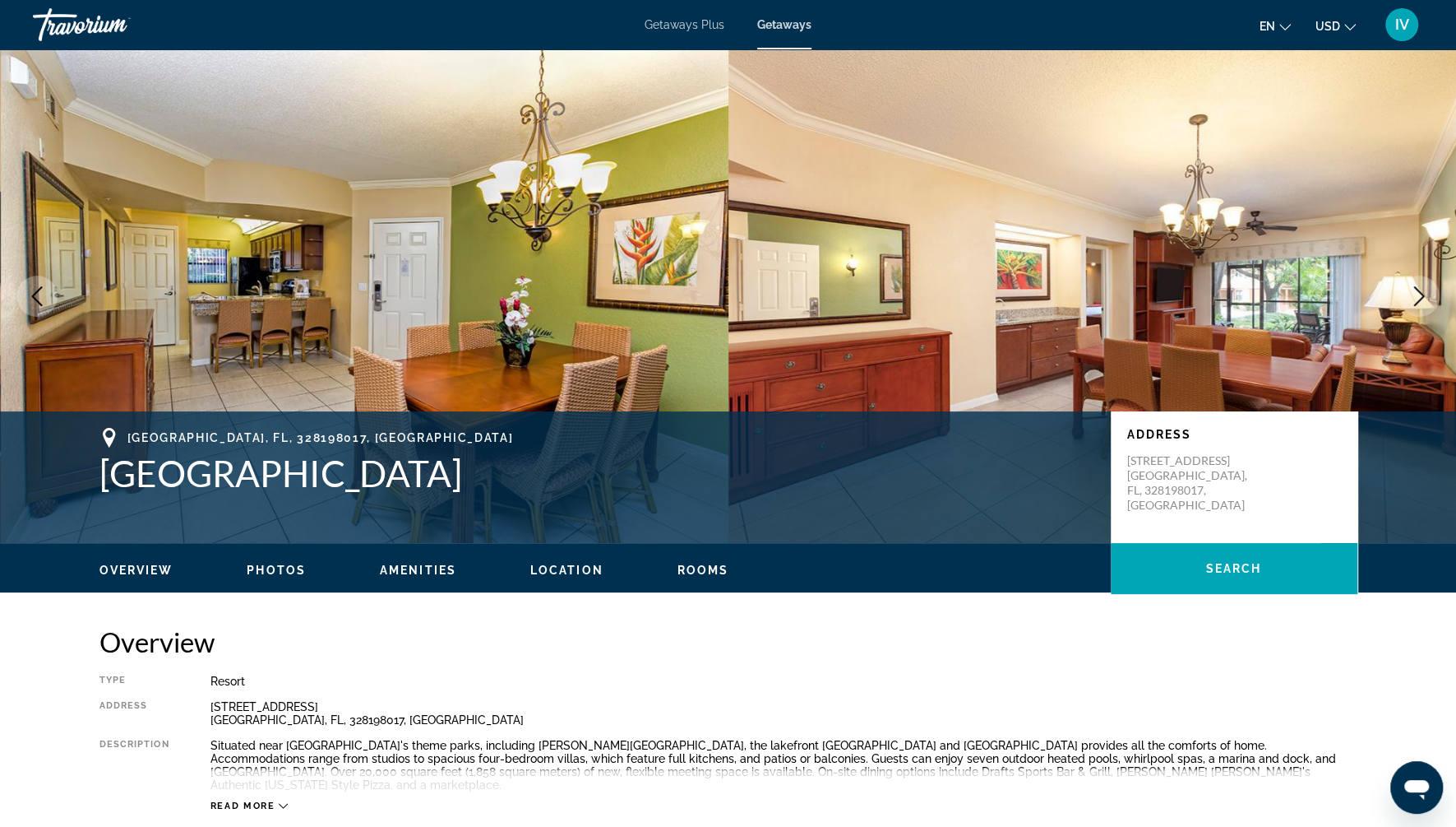
click at [1422, 307] on button "Next image" at bounding box center [1419, 295] width 41 height 41
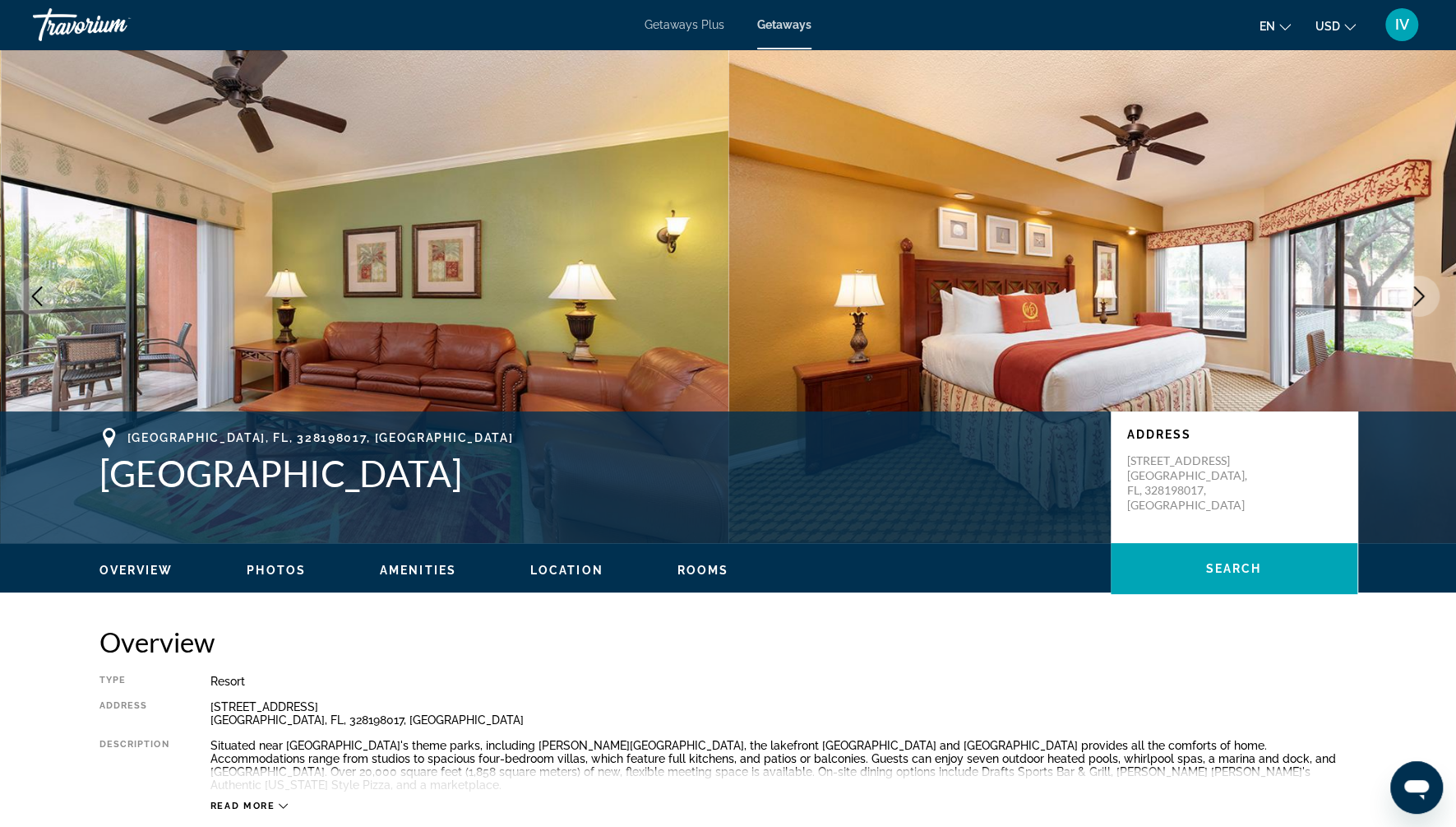
click at [1422, 307] on button "Next image" at bounding box center [1419, 295] width 41 height 41
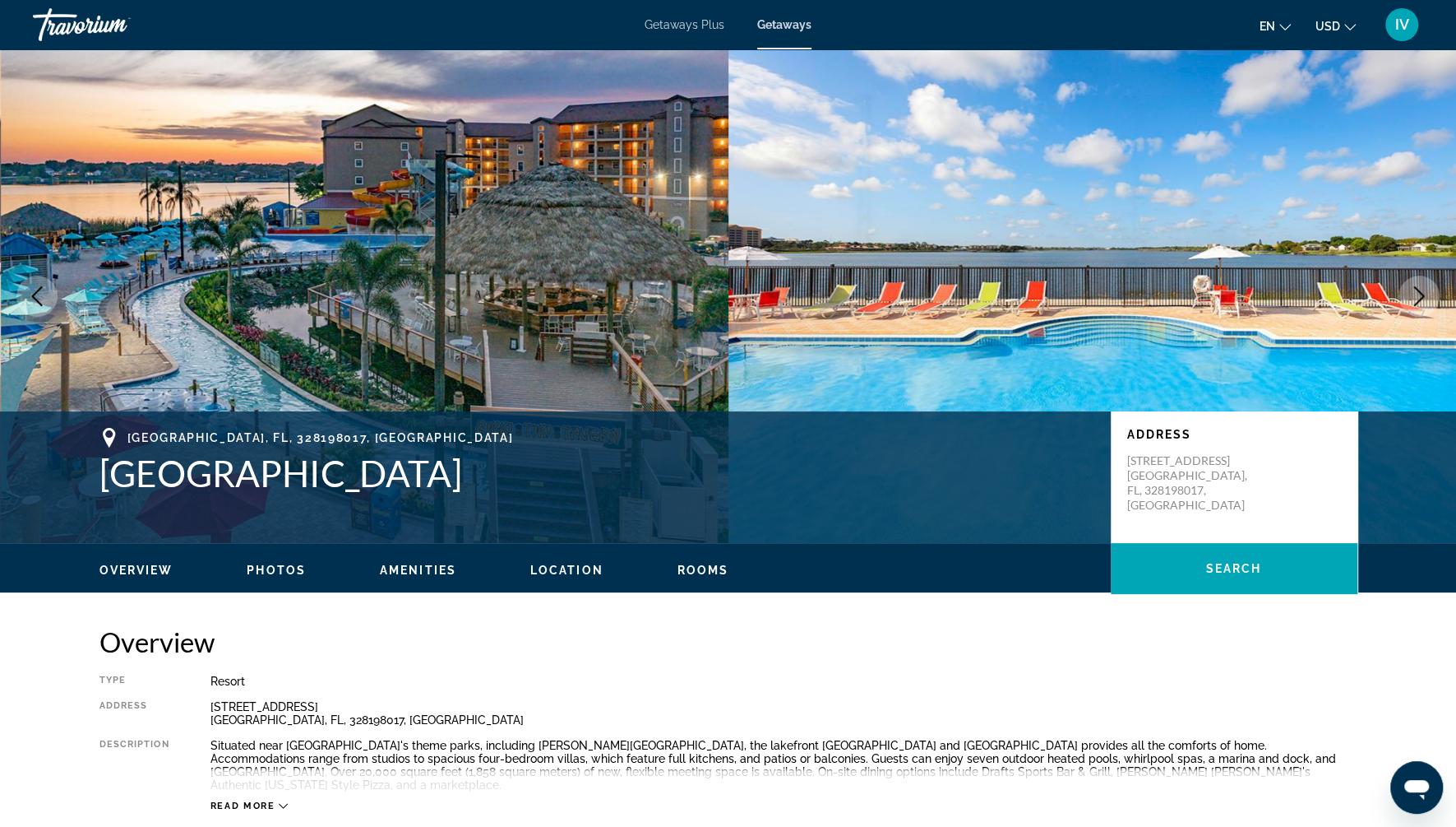
click at [1422, 307] on button "Next image" at bounding box center [1419, 295] width 41 height 41
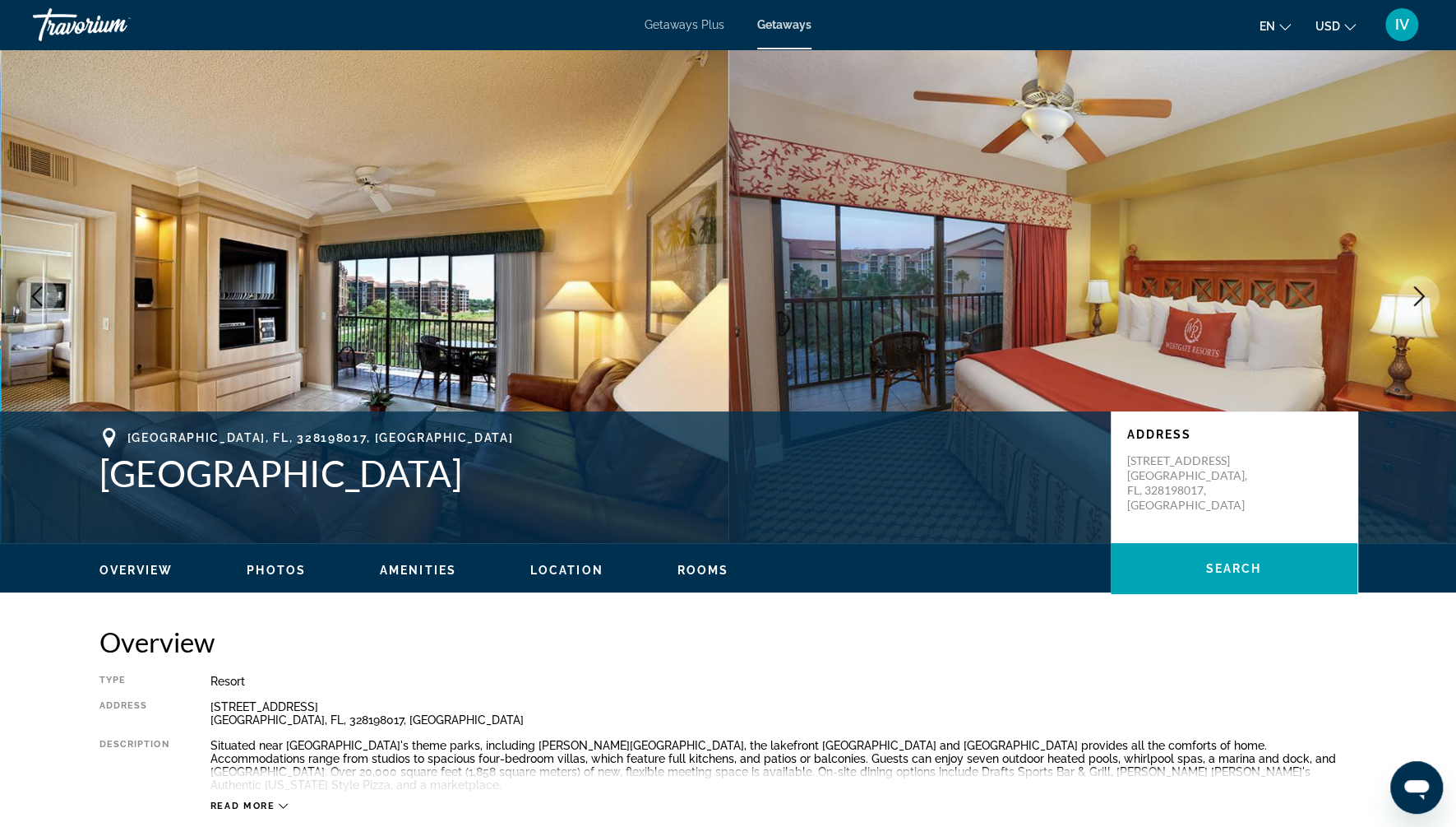
click at [1422, 307] on button "Next image" at bounding box center [1419, 295] width 41 height 41
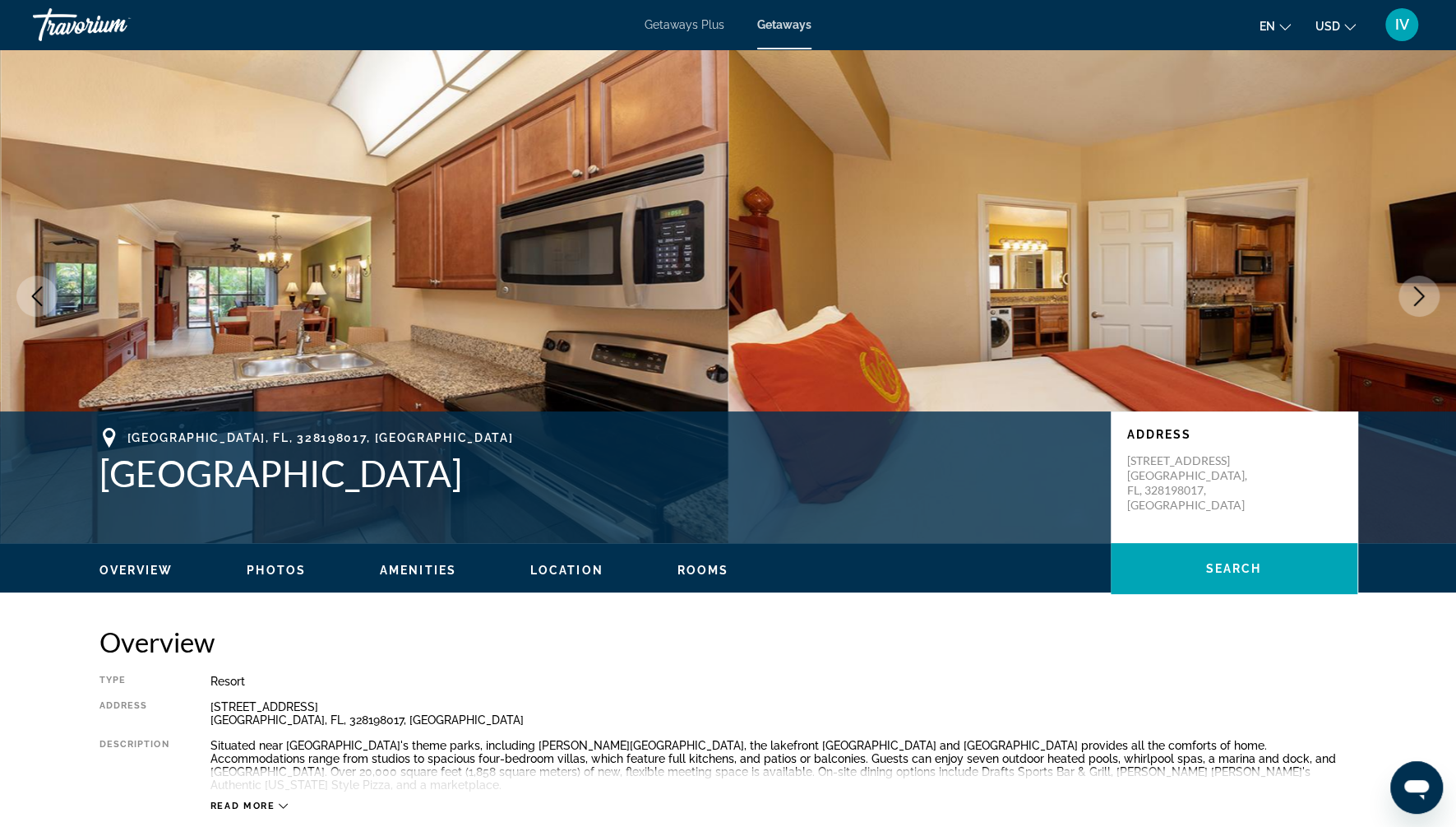
click at [1422, 307] on button "Next image" at bounding box center [1419, 295] width 41 height 41
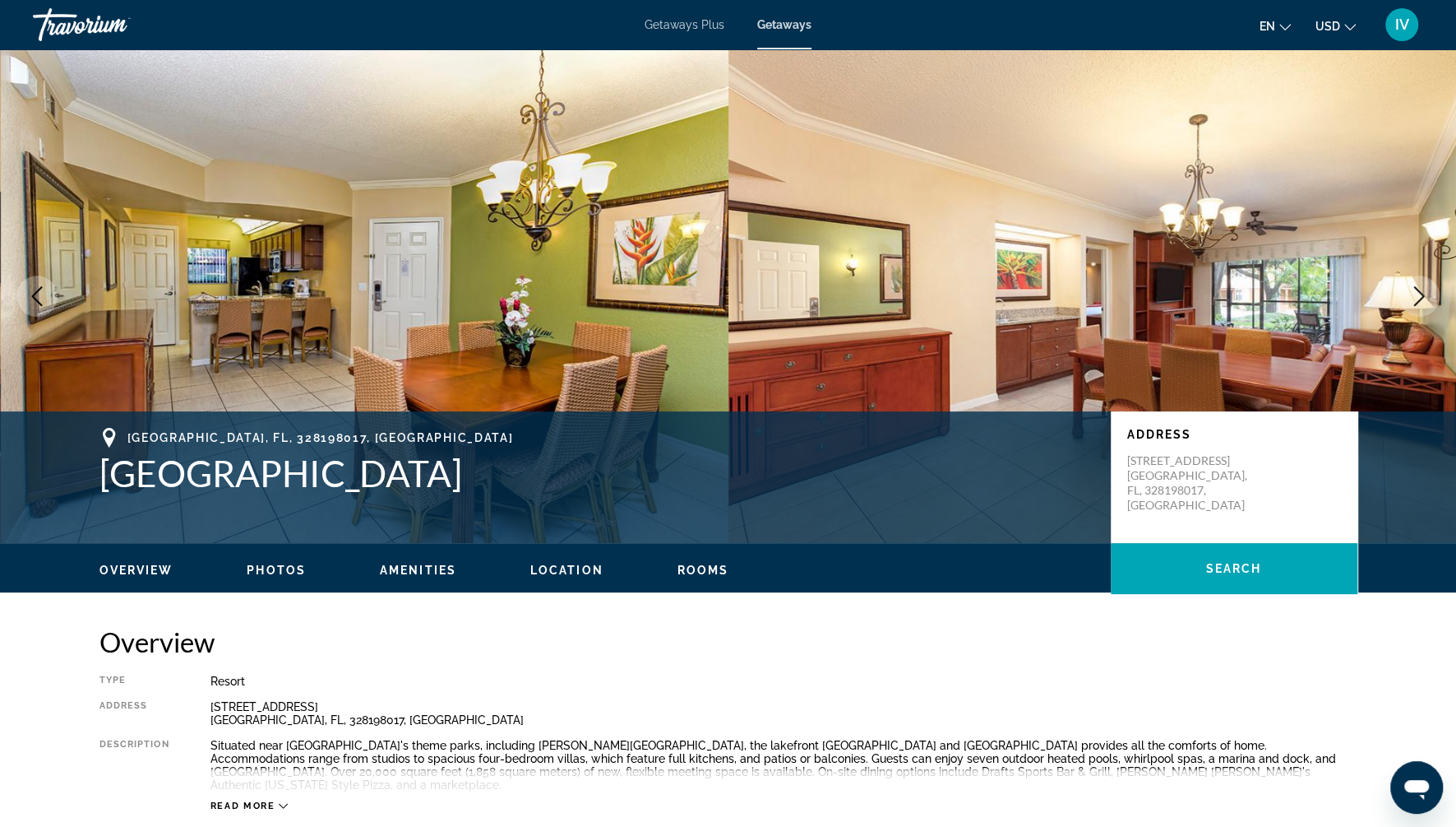
click at [1422, 307] on button "Next image" at bounding box center [1419, 295] width 41 height 41
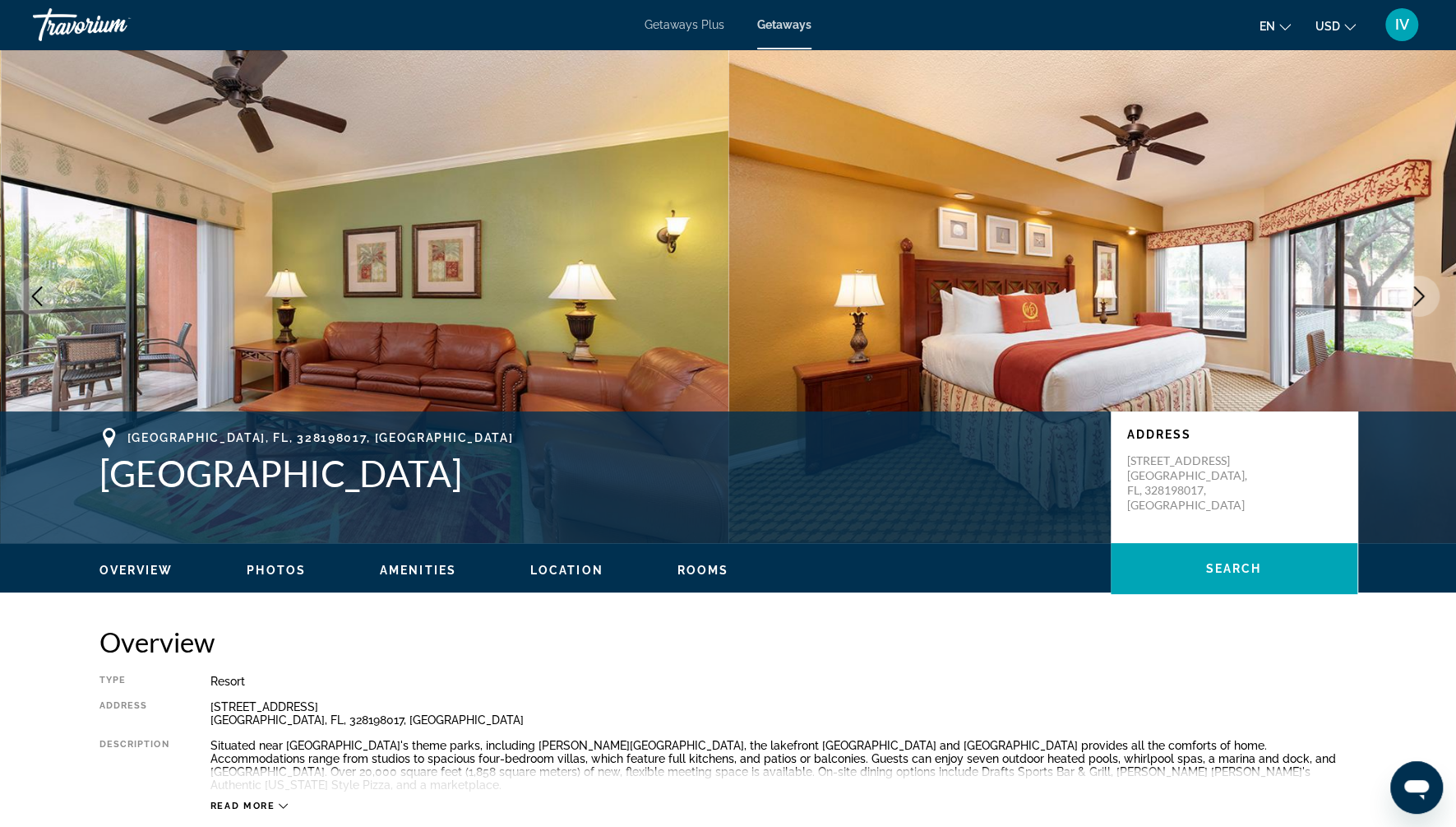
click at [1422, 307] on button "Next image" at bounding box center [1419, 295] width 41 height 41
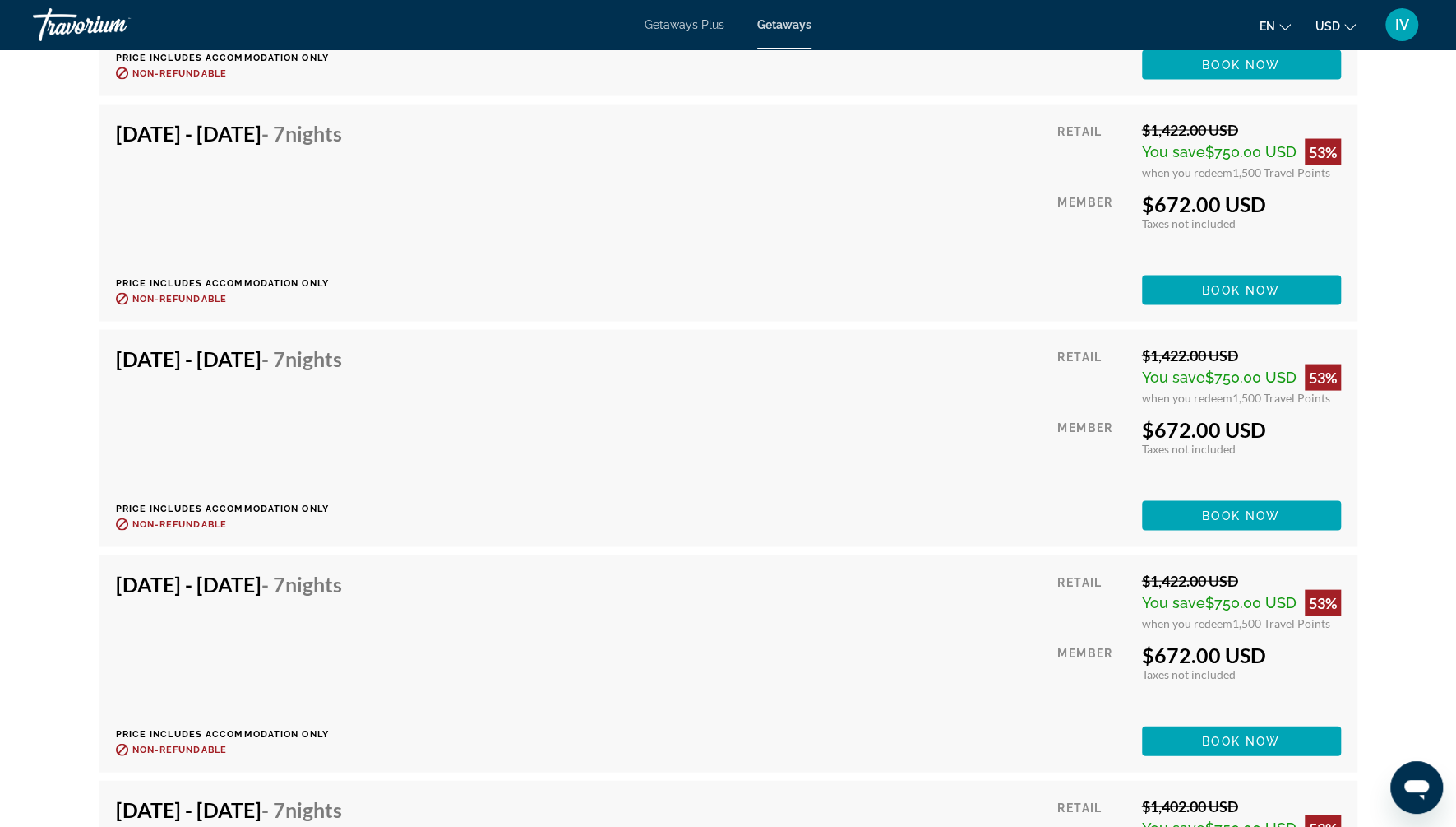
scroll to position [10900, 0]
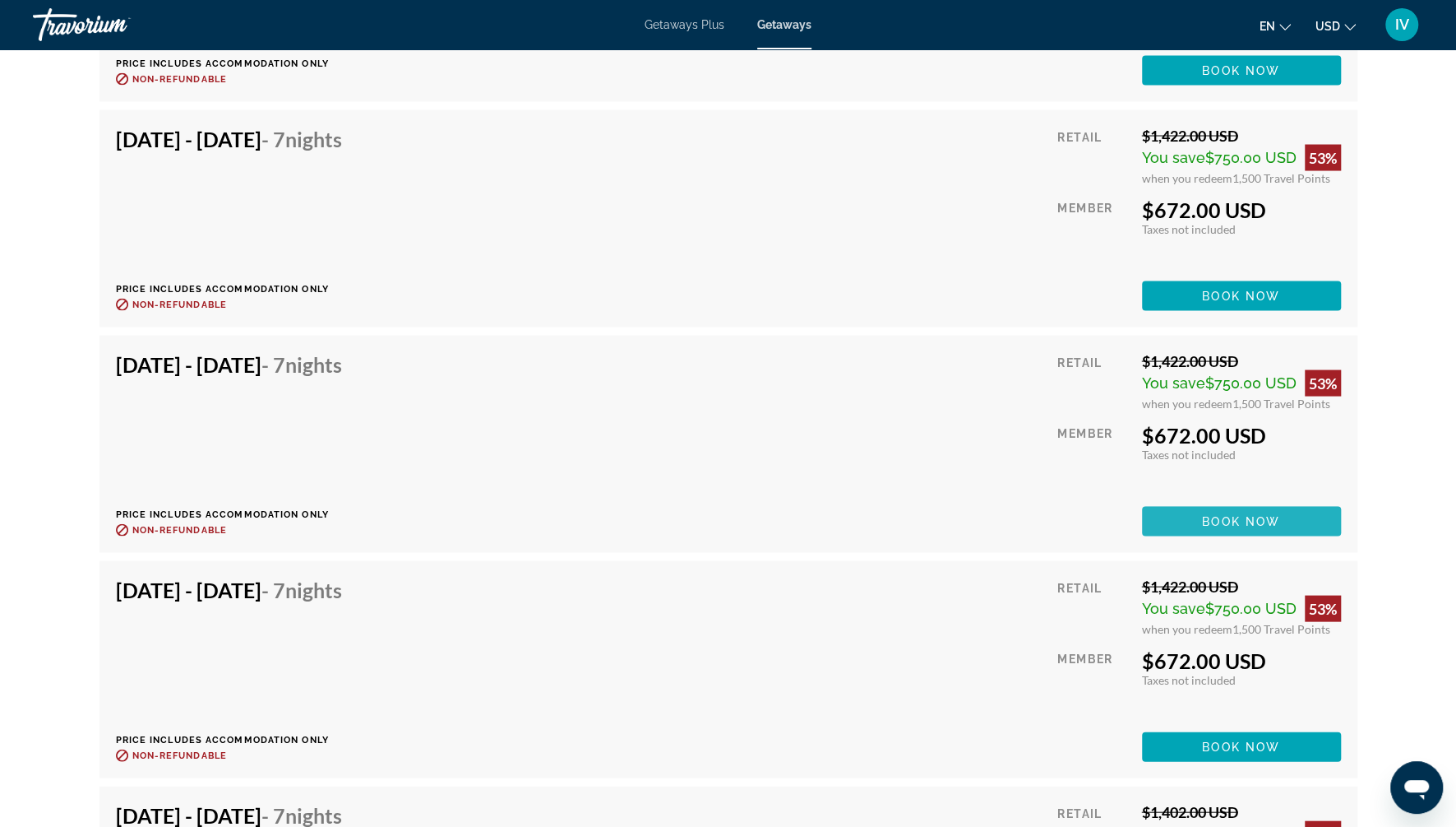
click at [1194, 509] on span "Main content" at bounding box center [1241, 520] width 199 height 39
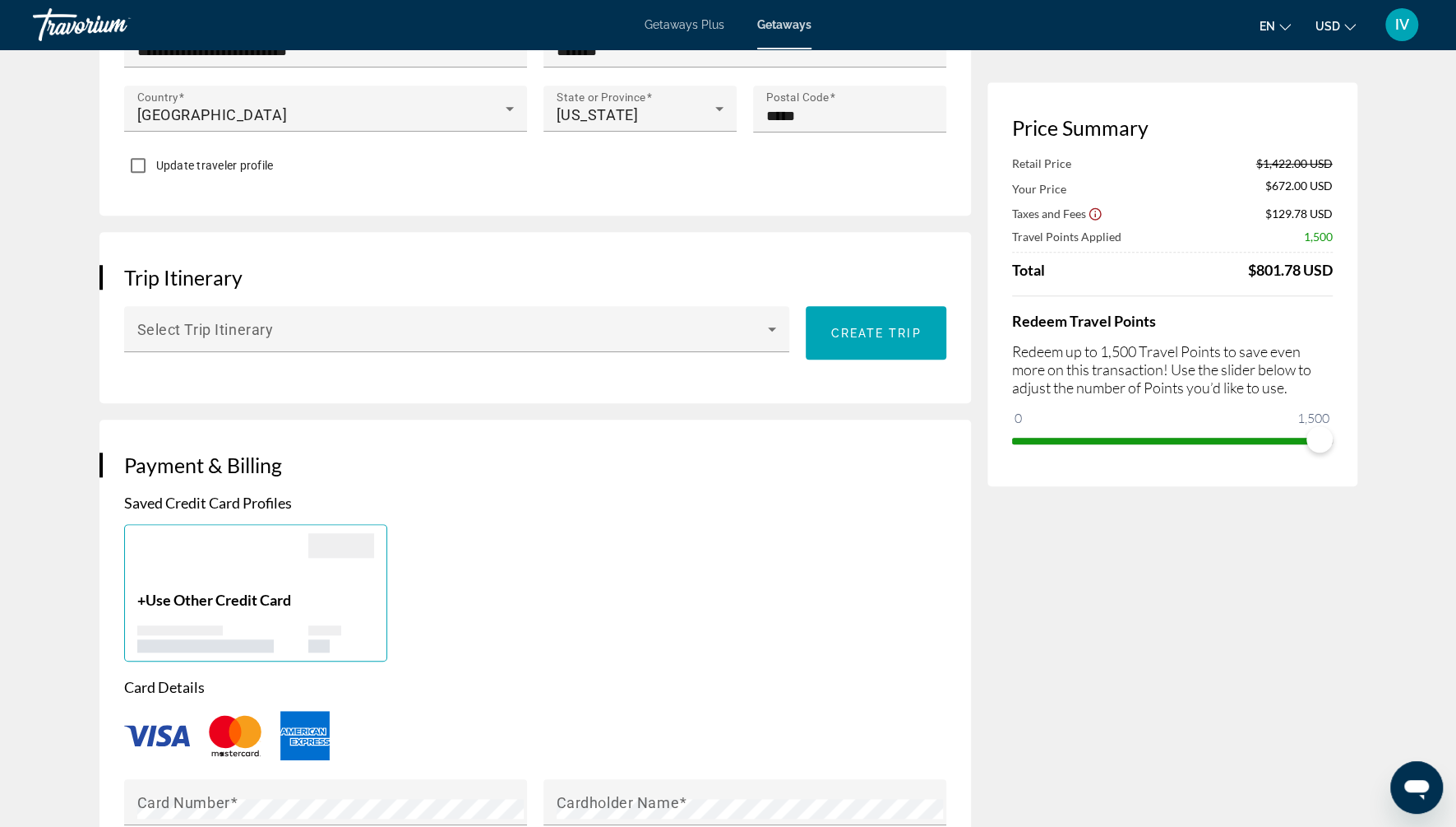
scroll to position [716, 0]
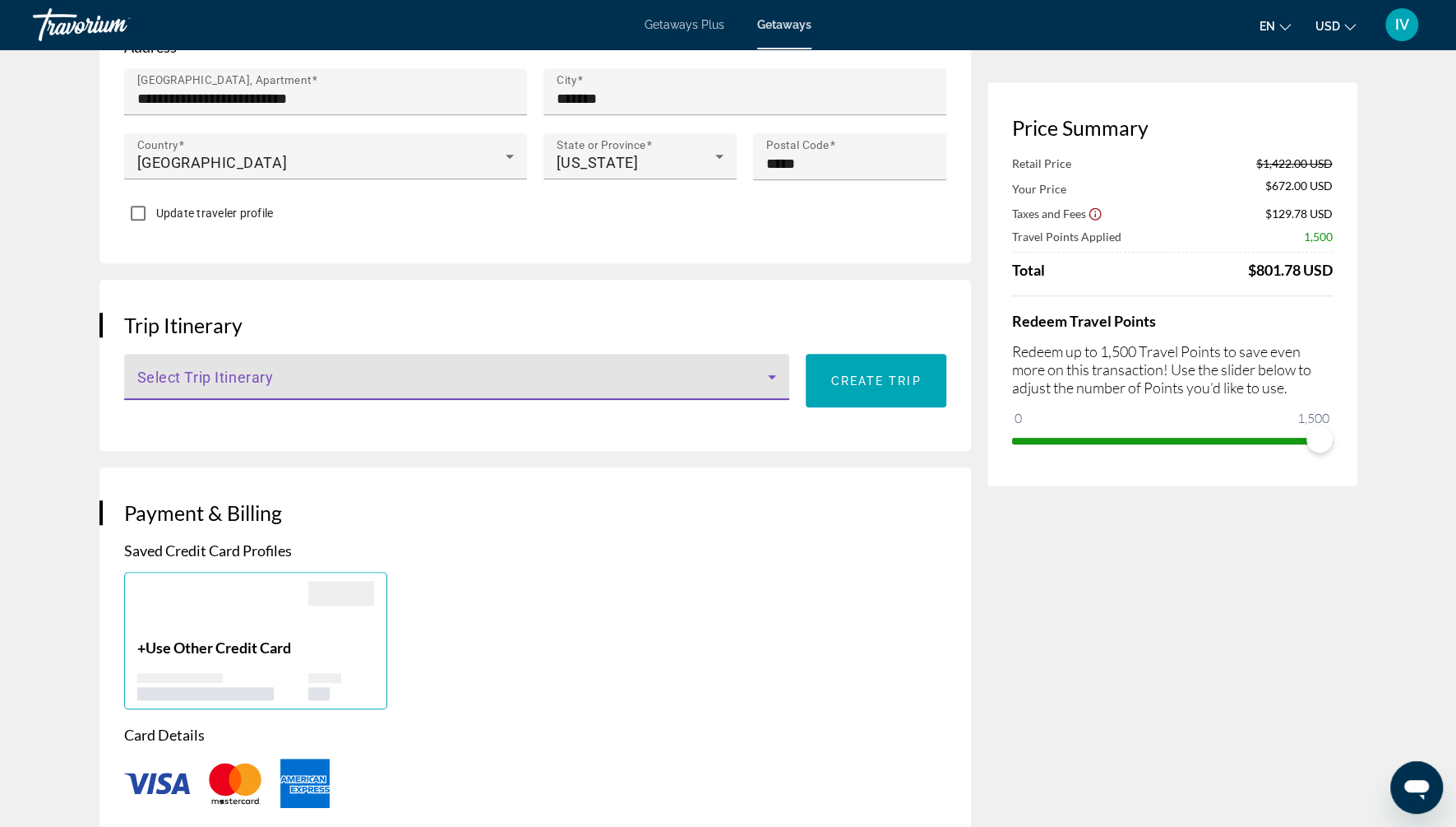
click at [756, 388] on span "Main content" at bounding box center [452, 383] width 631 height 20
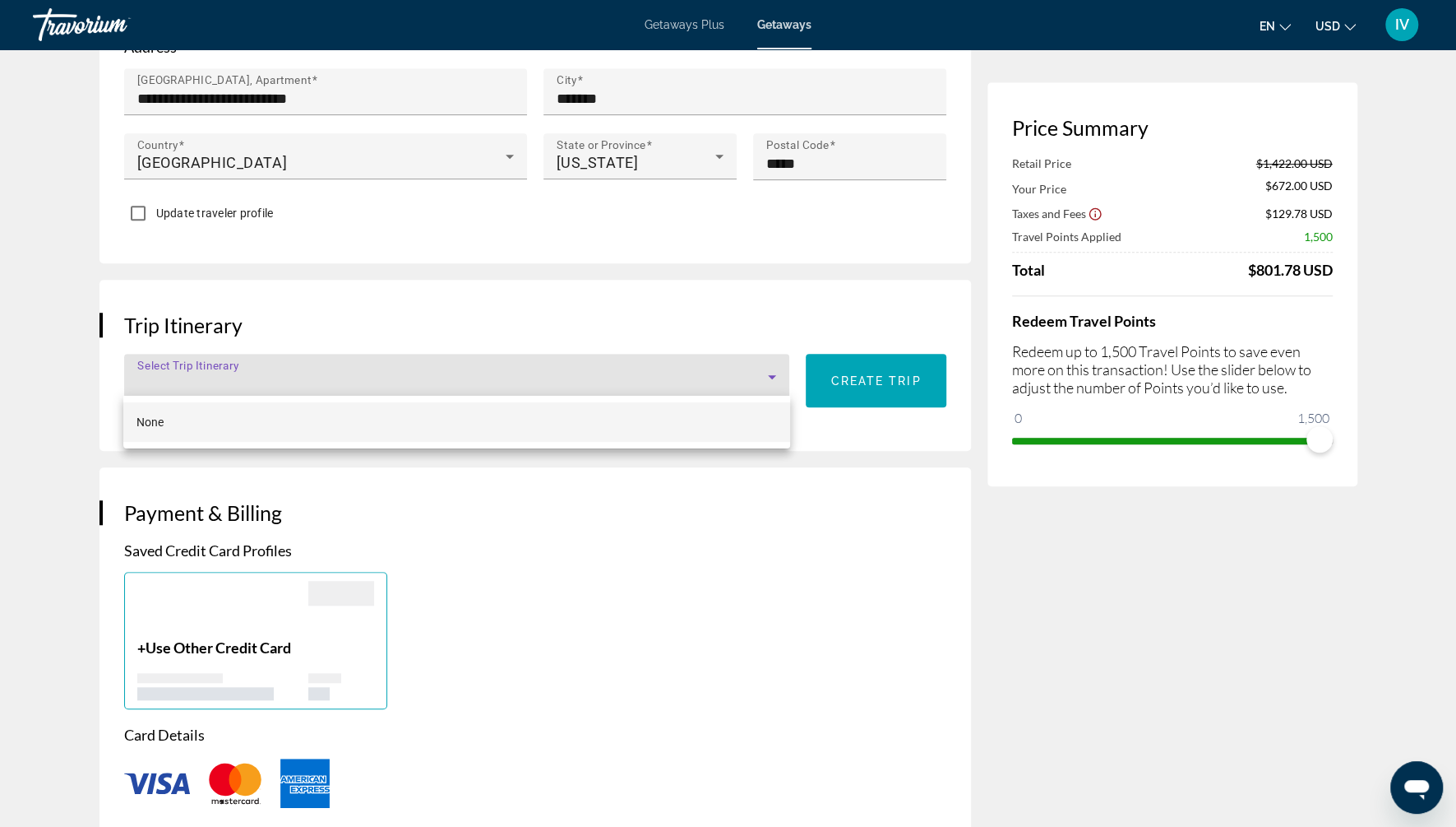
click at [756, 388] on div at bounding box center [728, 414] width 1456 height 827
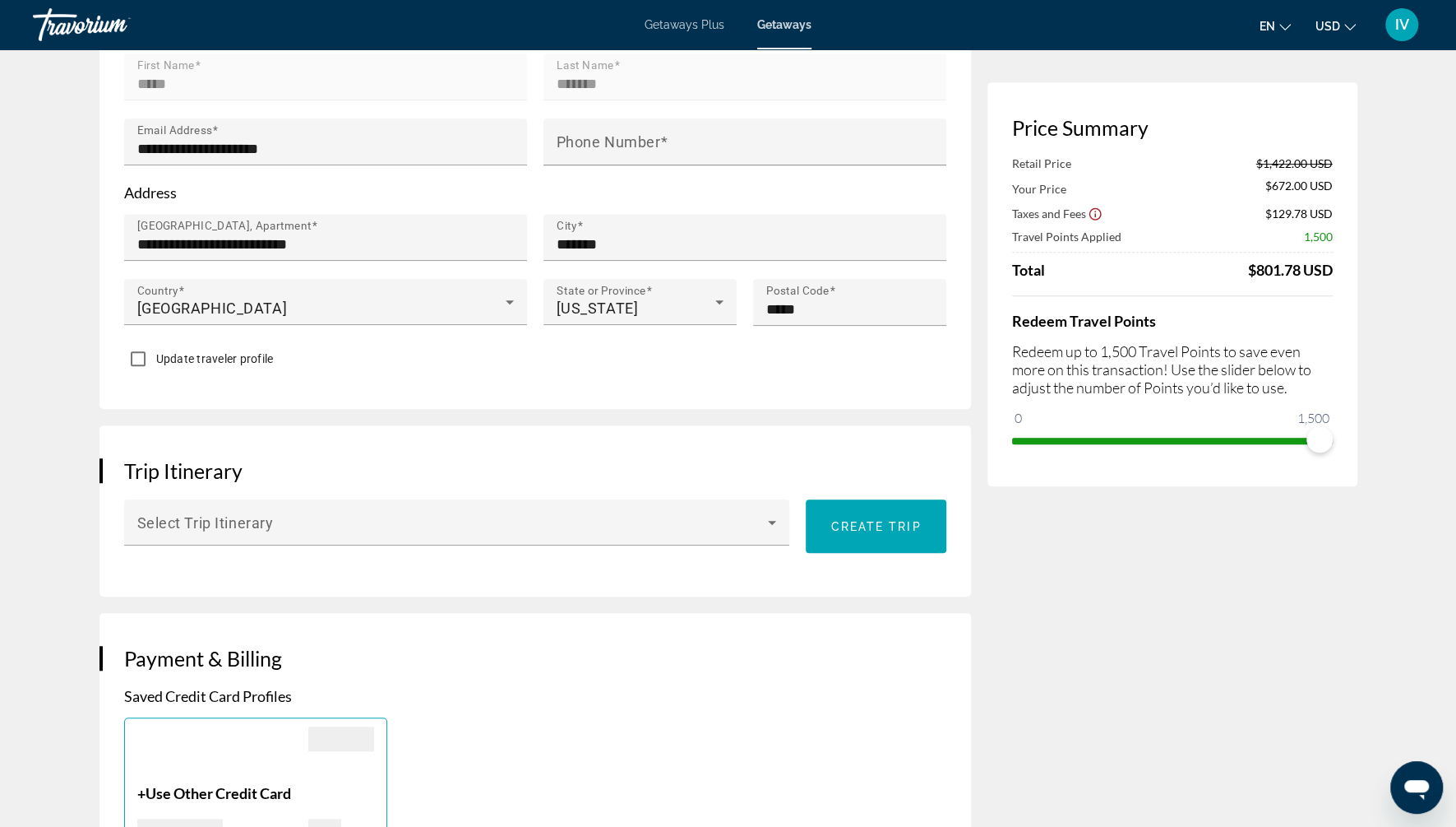
scroll to position [0, 0]
